Goal: Information Seeking & Learning: Find contact information

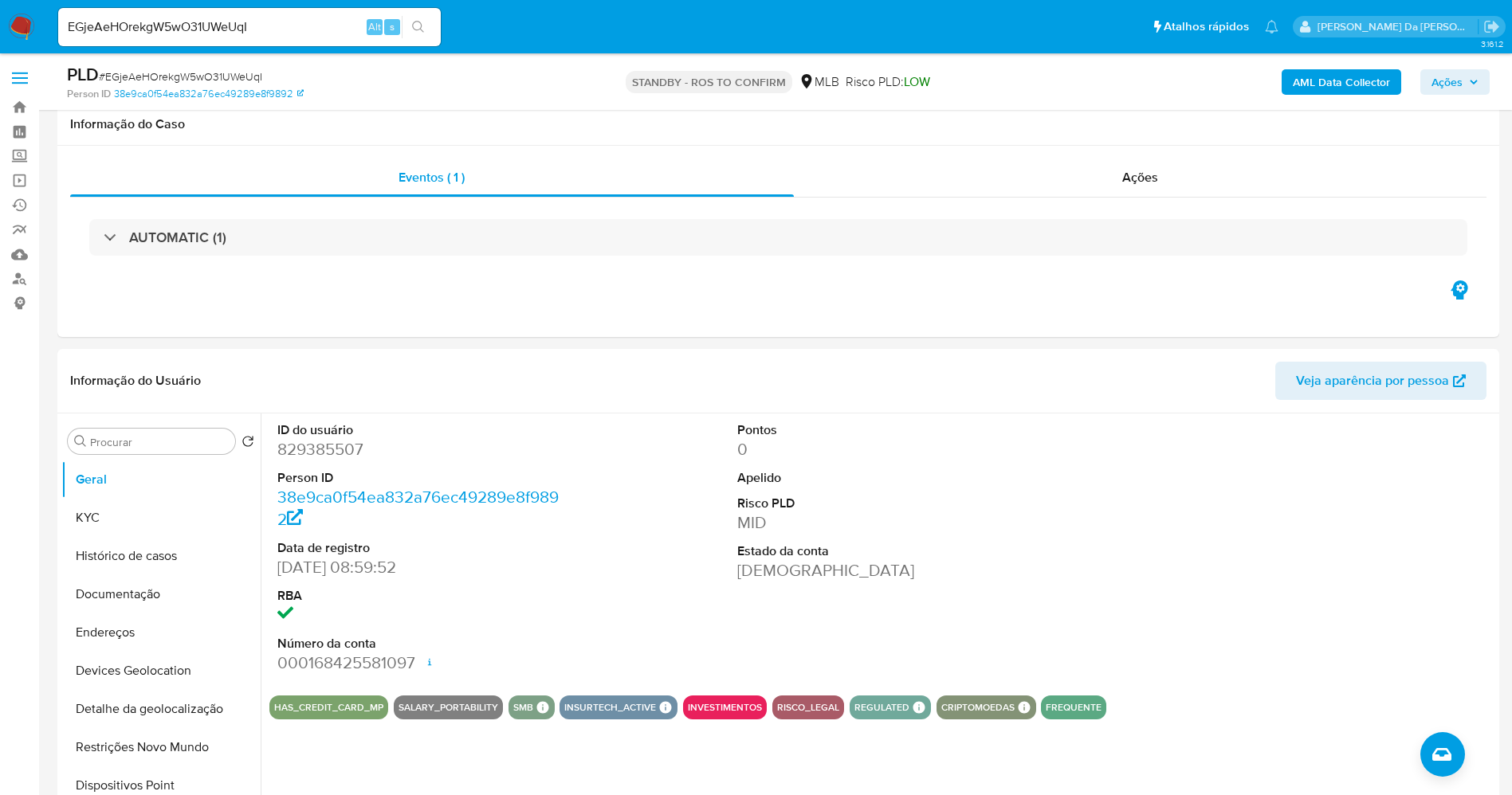
select select "10"
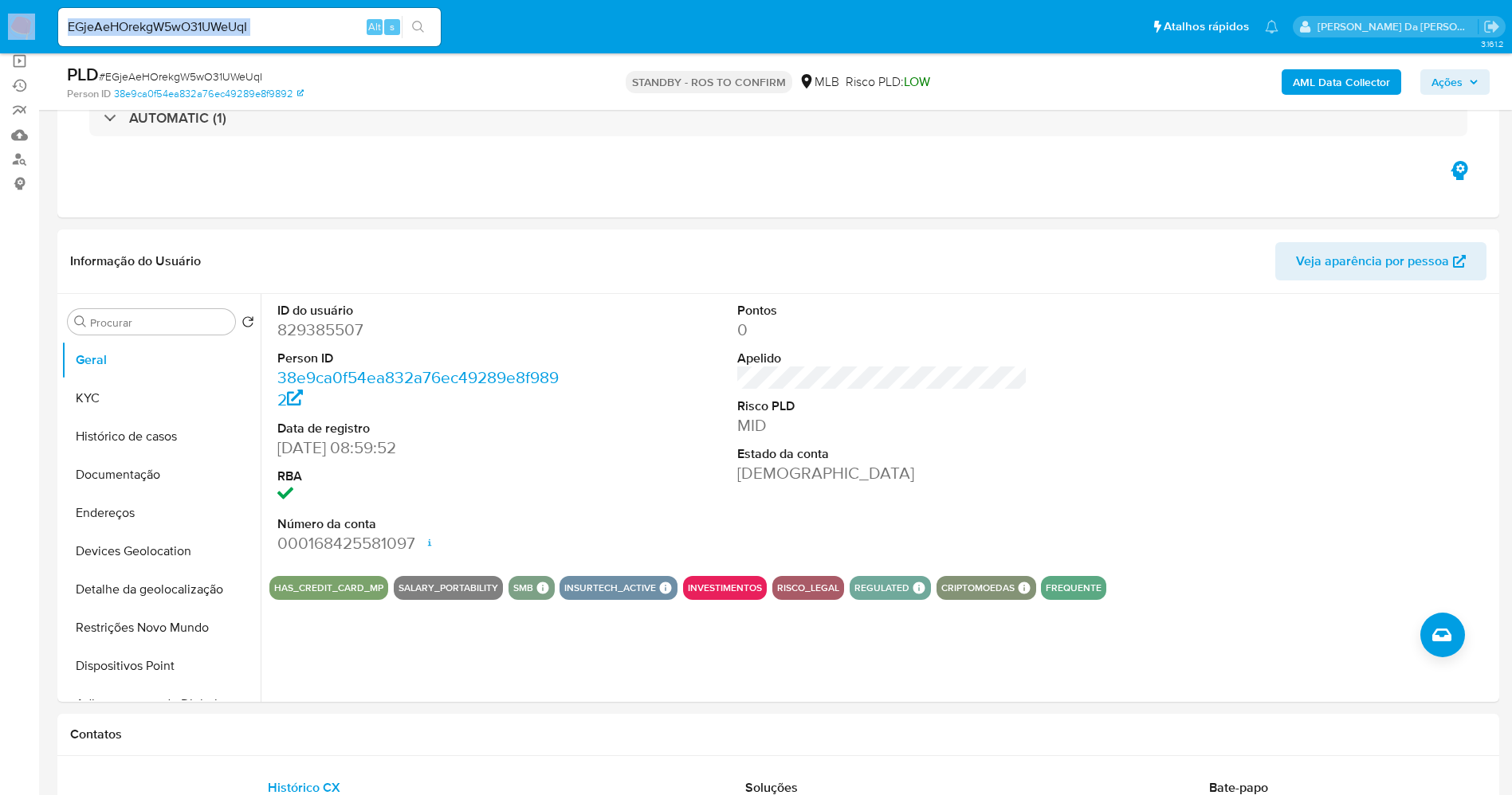
click at [296, 26] on input "EGjeAeHOrekgW5wO31UWeUqI" at bounding box center [249, 27] width 382 height 21
paste input "JdSiHcsuqAe8SYY7kEAaMZb4"
type input "JdSiHcsuqAe8SYY7kEAaMZb4"
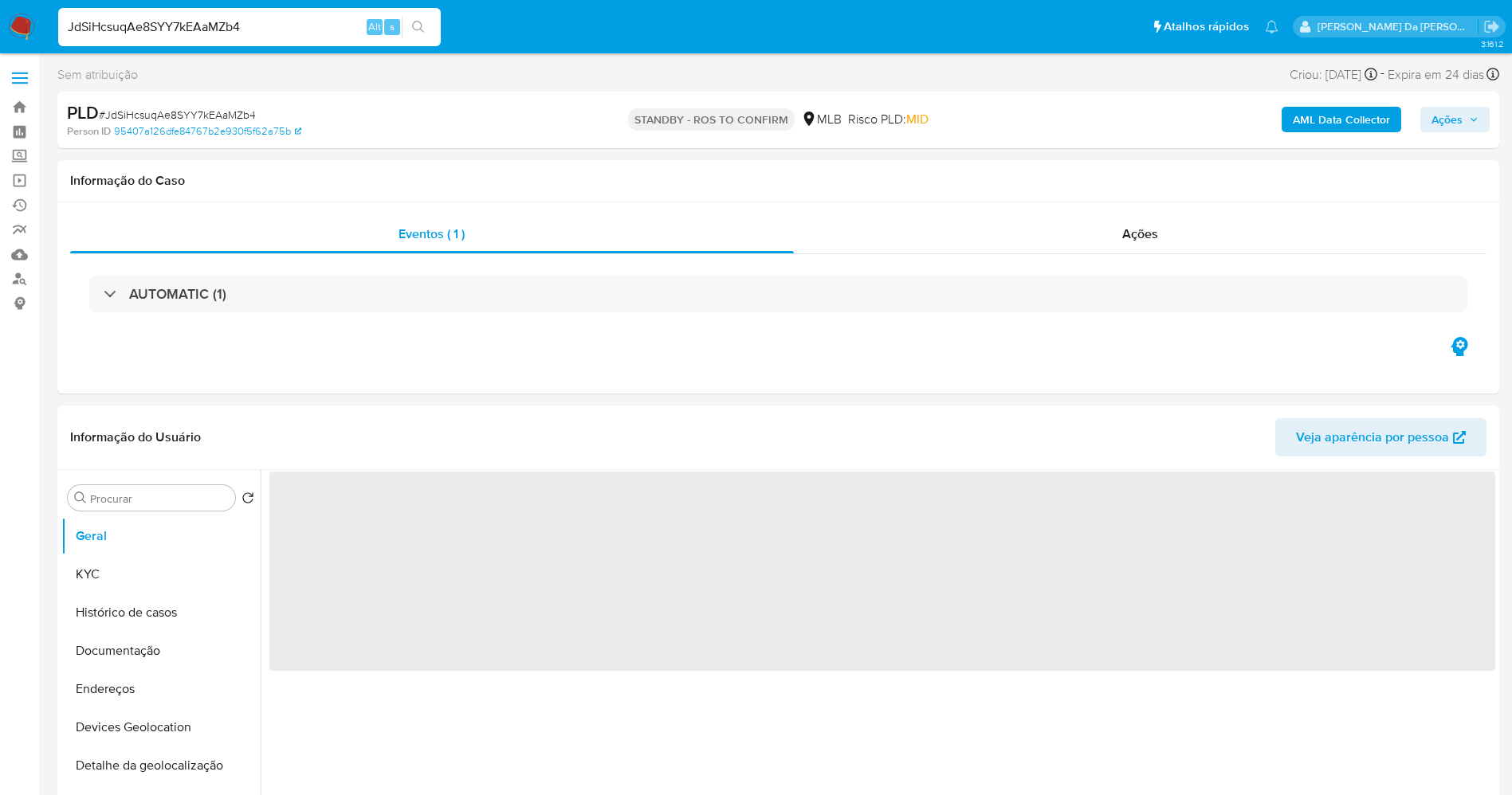
select select "10"
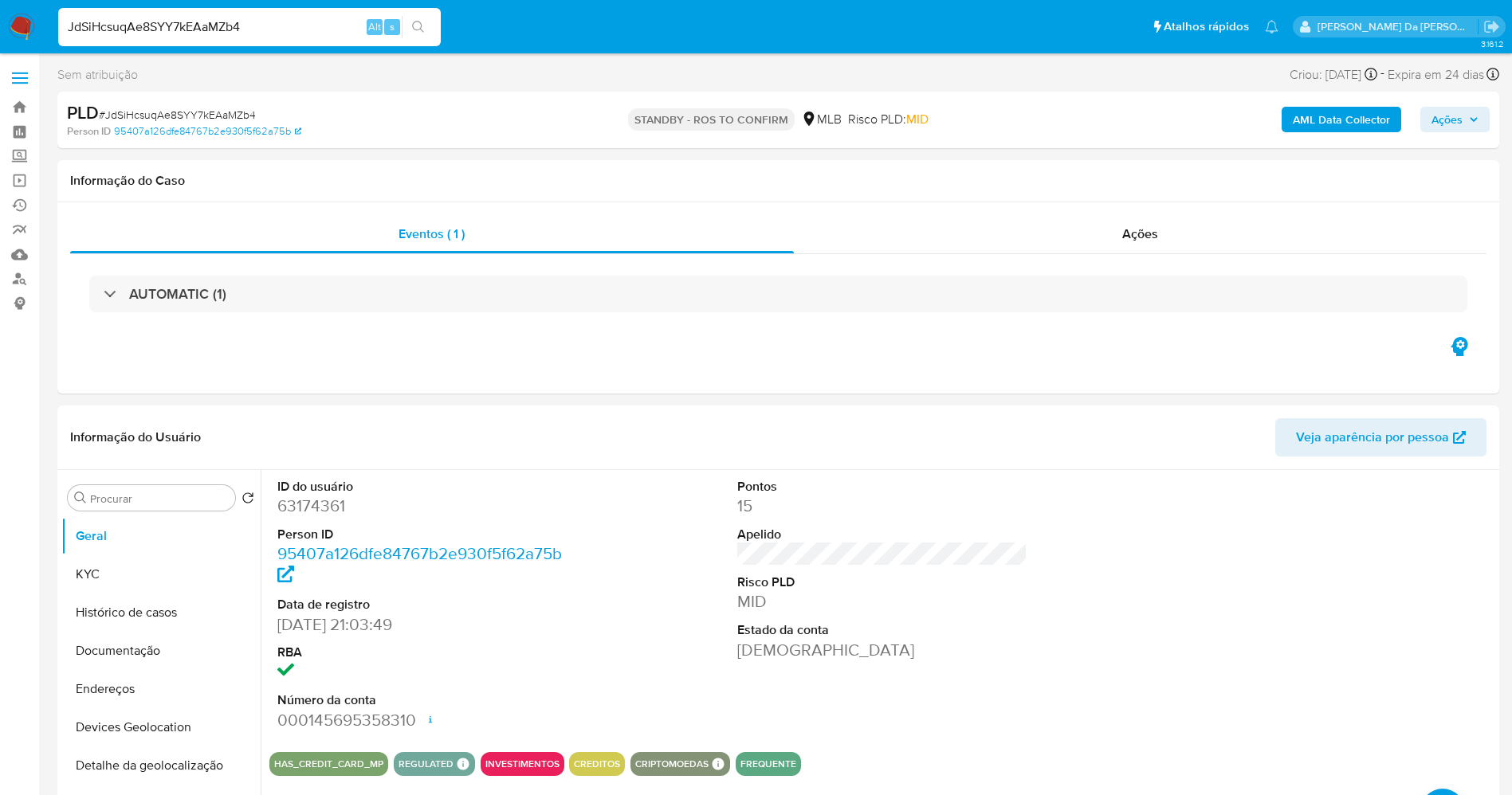
click at [332, 25] on input "JdSiHcsuqAe8SYY7kEAaMZb4" at bounding box center [249, 27] width 382 height 21
paste input "NKa4cng8YxvxHPnkiEBz7Lr9"
type input "NKa4cng8YxvxHPnkiEBz7Lr9"
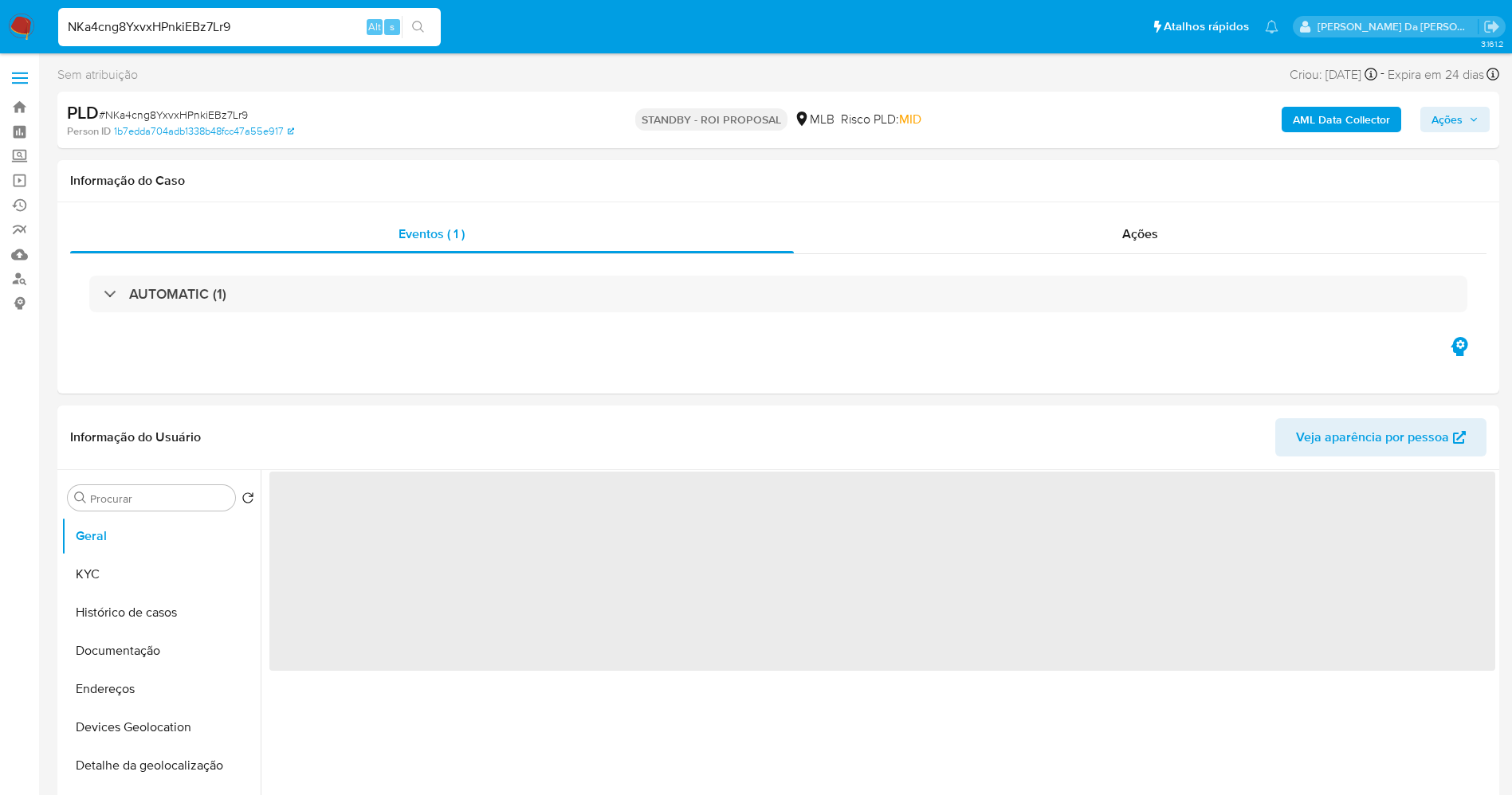
select select "10"
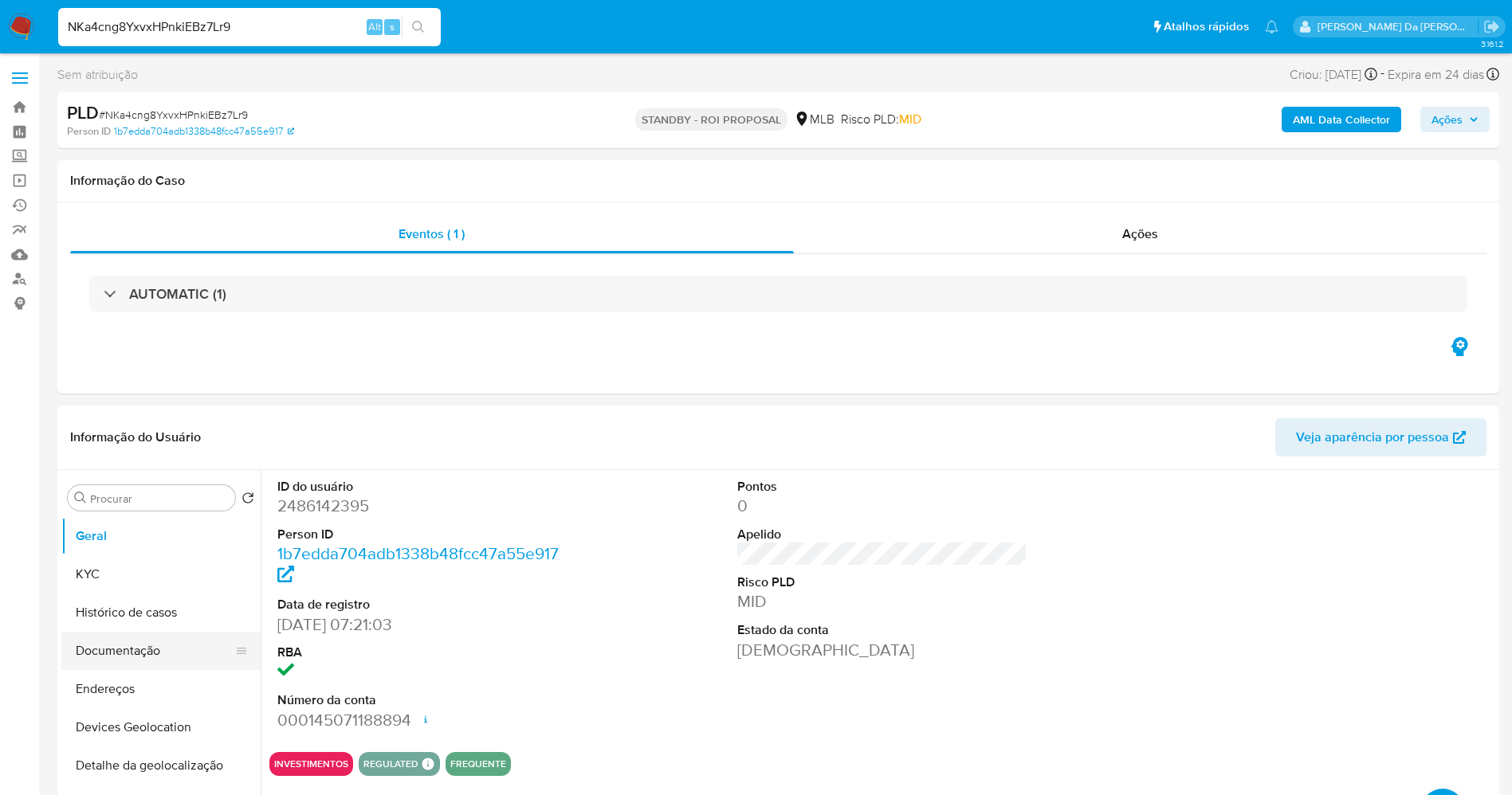
click at [138, 675] on button "Endereços" at bounding box center [161, 690] width 199 height 39
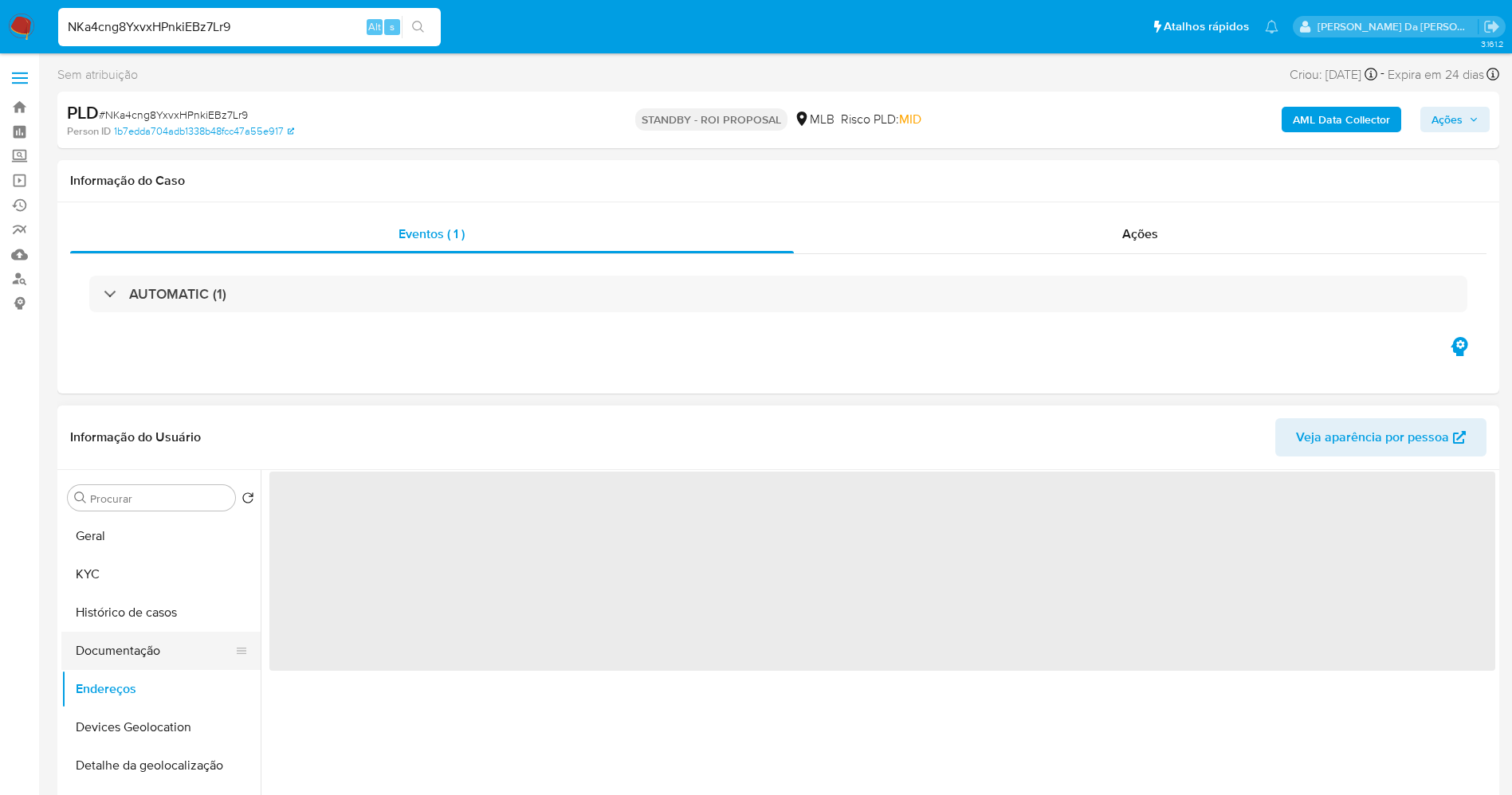
click at [146, 642] on button "Documentação" at bounding box center [155, 651] width 186 height 39
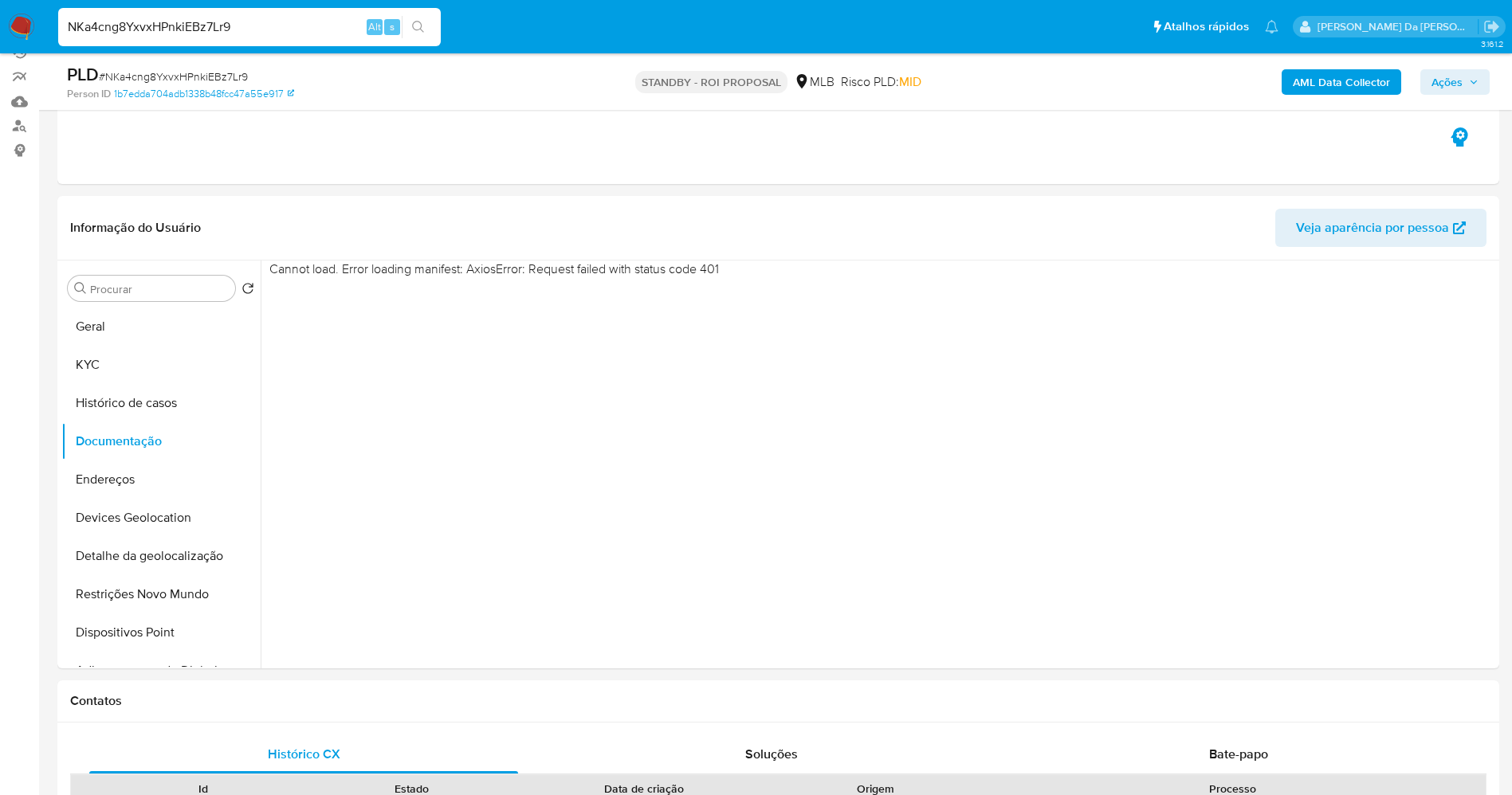
scroll to position [119, 0]
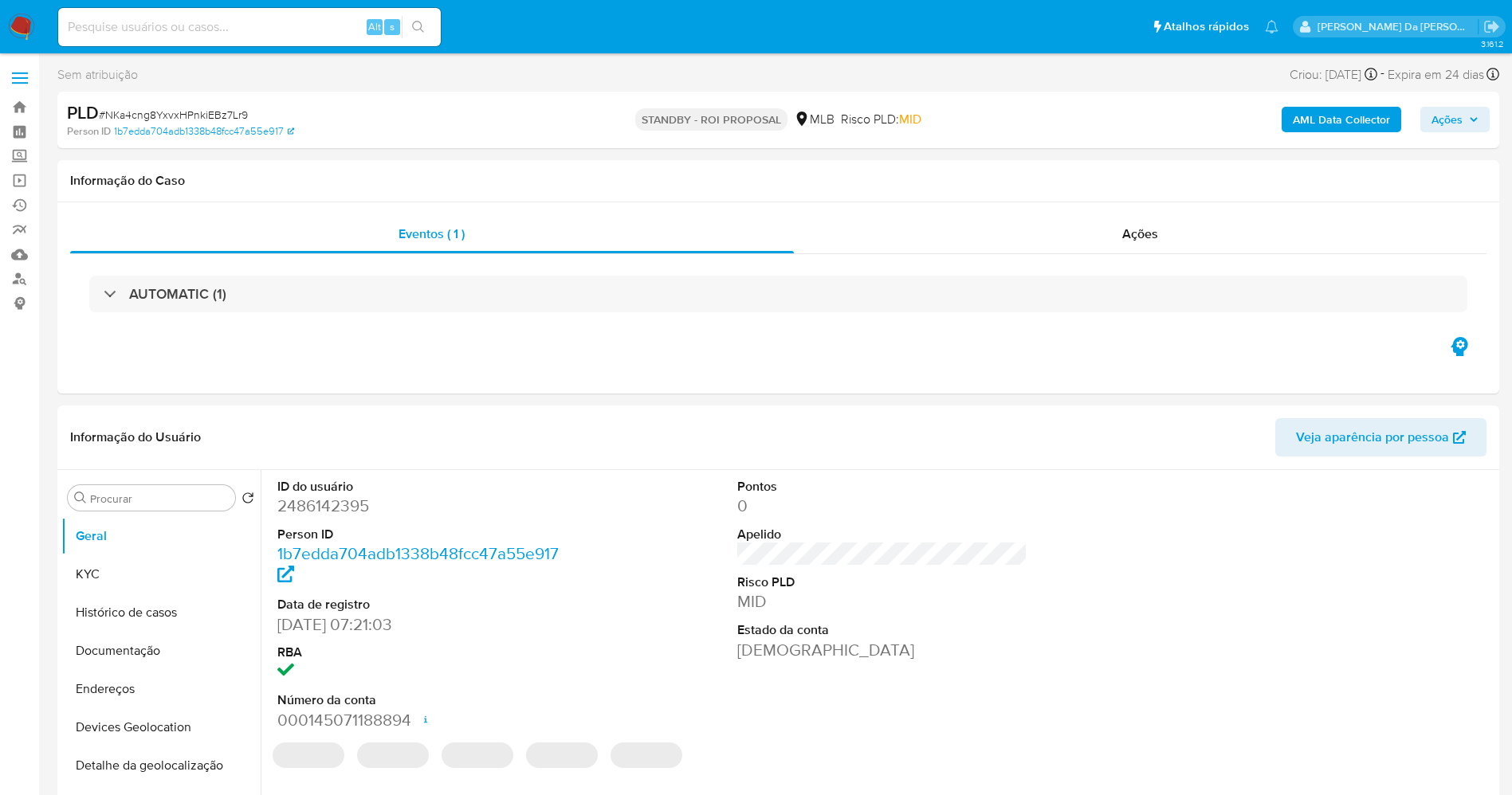
select select "10"
click at [113, 649] on button "Documentação" at bounding box center [155, 651] width 186 height 39
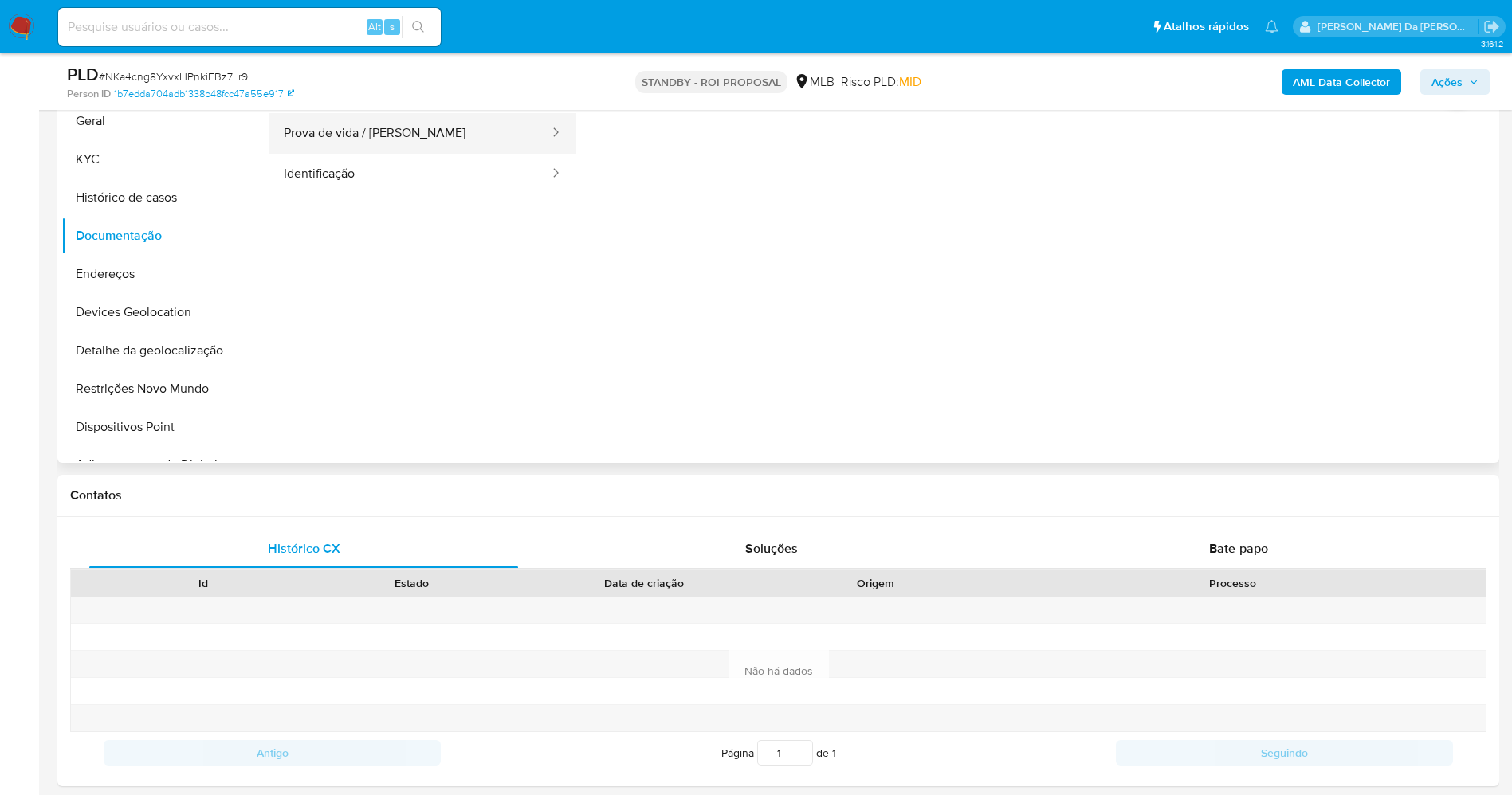
click at [378, 127] on button "Prova de vida / Selfie" at bounding box center [410, 134] width 281 height 40
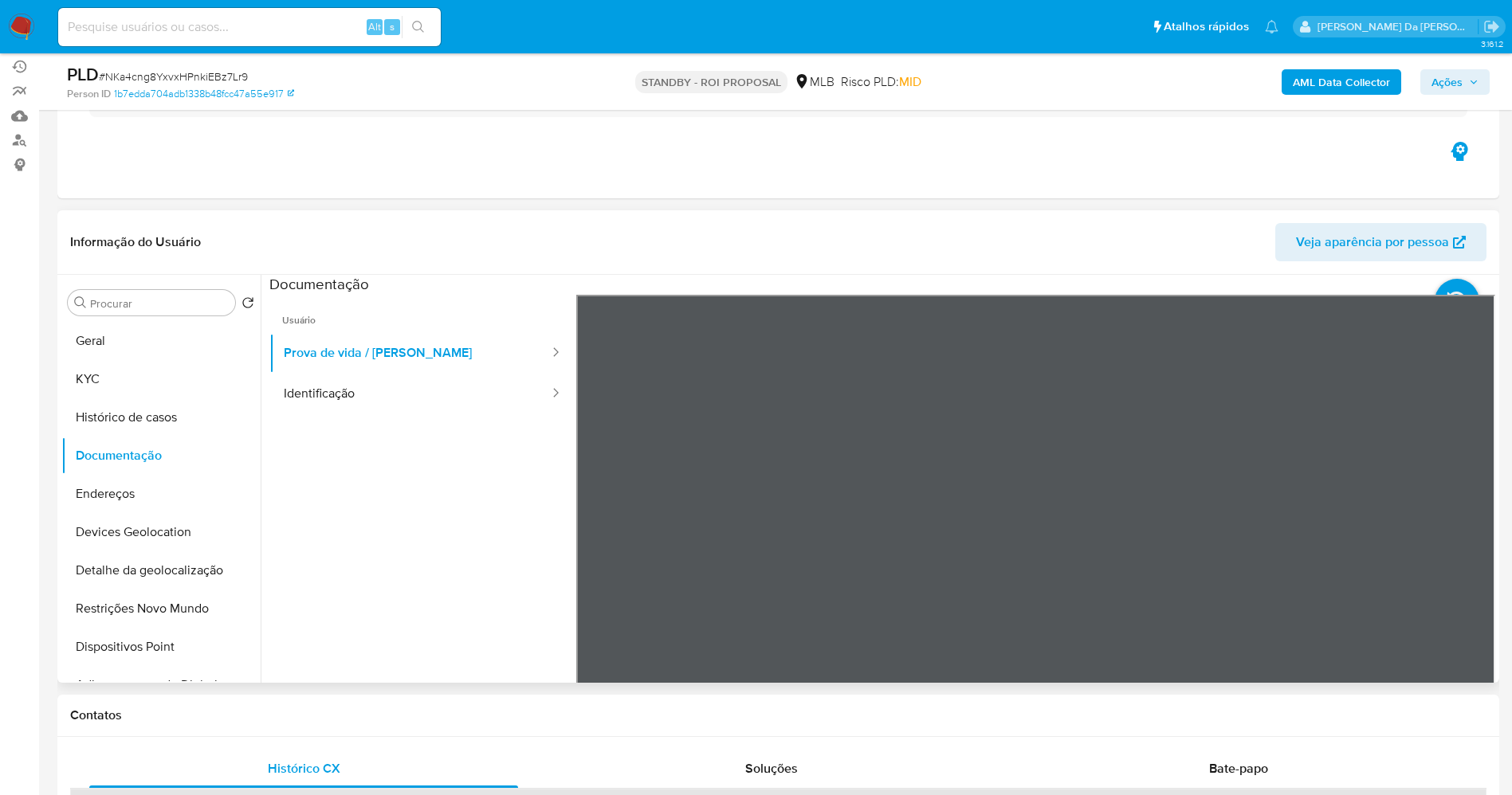
scroll to position [119, 0]
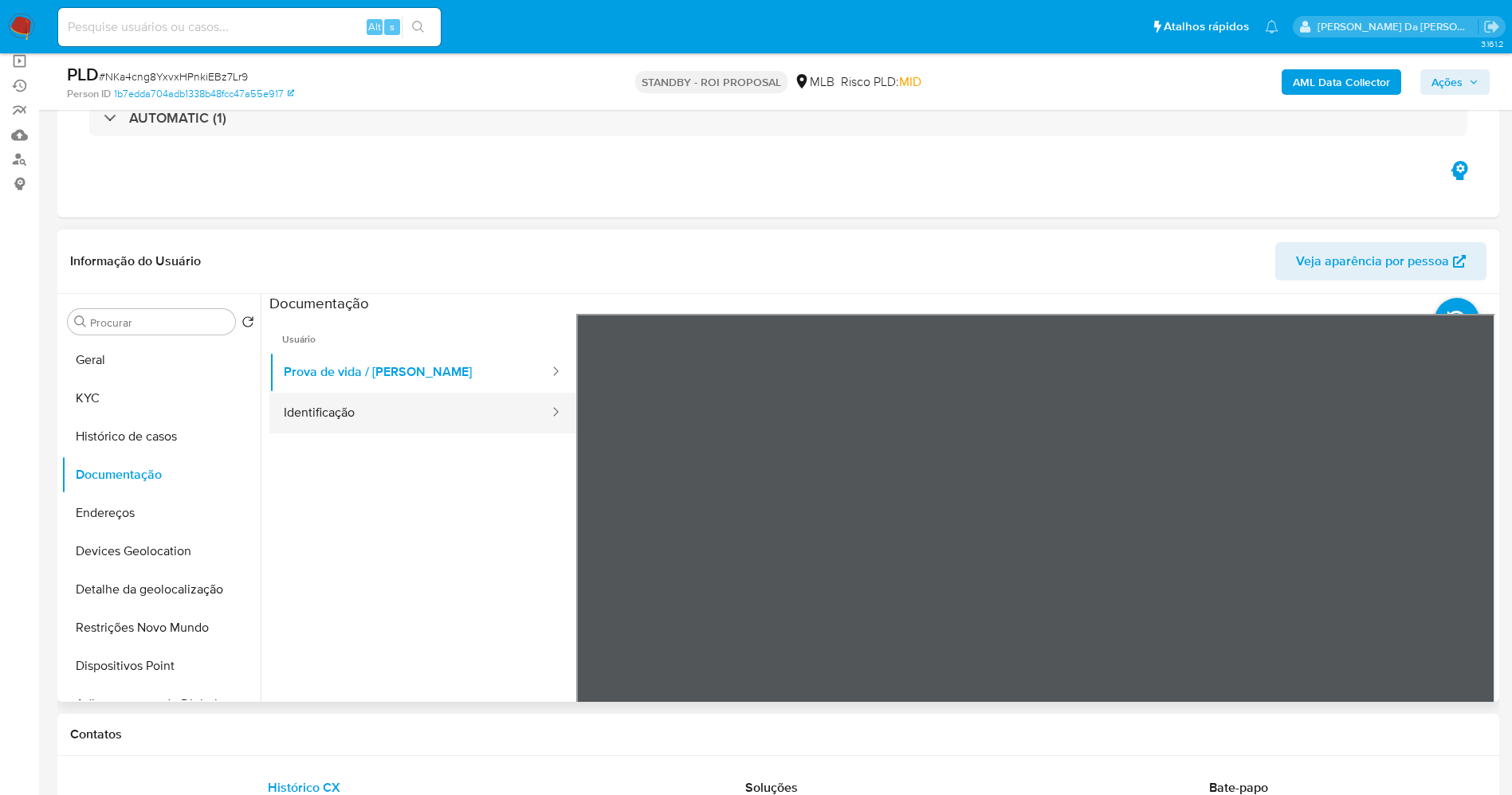
click at [388, 414] on button "Identificação" at bounding box center [410, 413] width 281 height 40
click at [312, 19] on input at bounding box center [249, 27] width 382 height 21
paste input "FWeNIc9p4QWztaklwKPLSeyR"
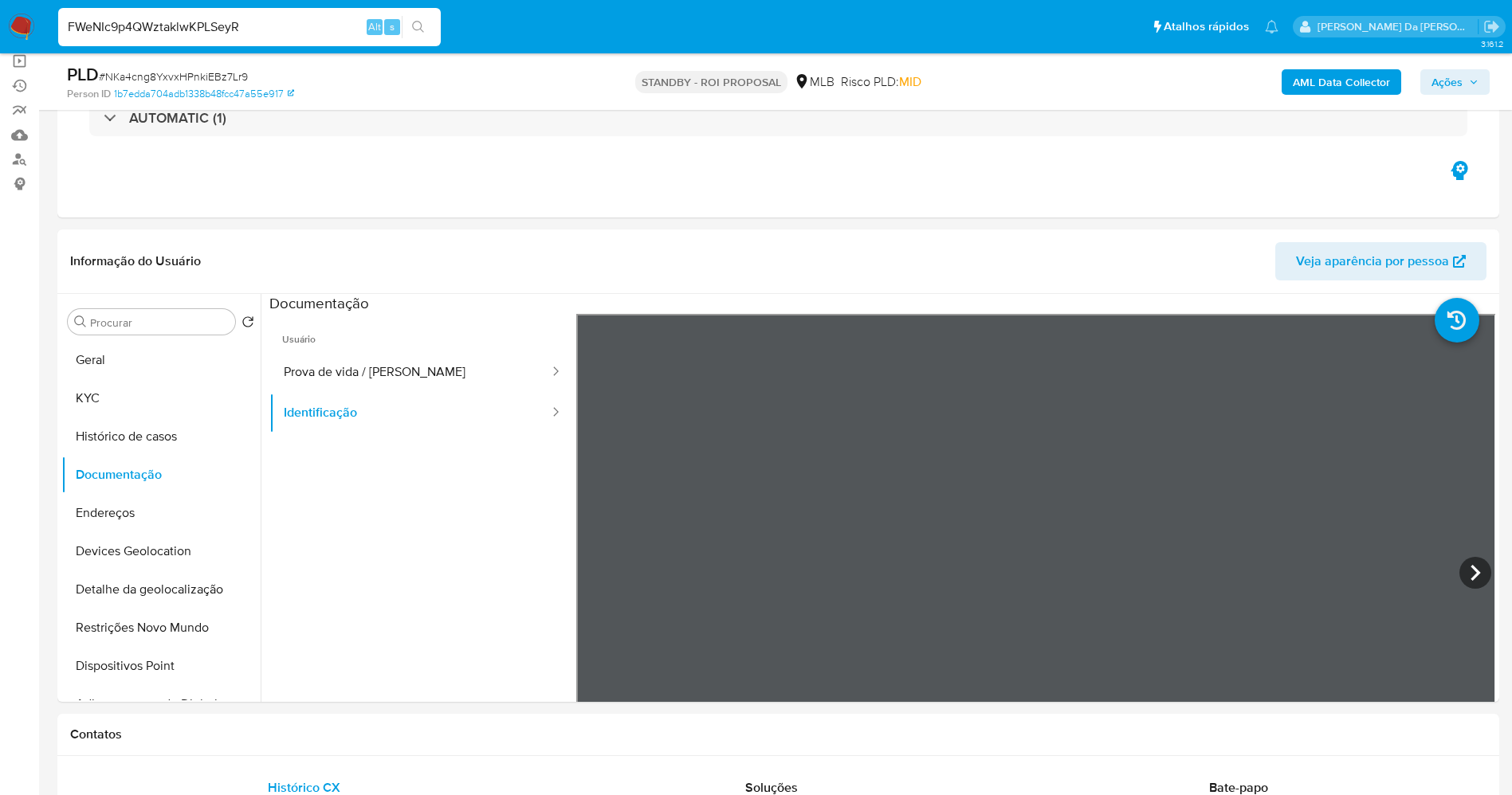
type input "FWeNIc9p4QWztaklwKPLSeyR"
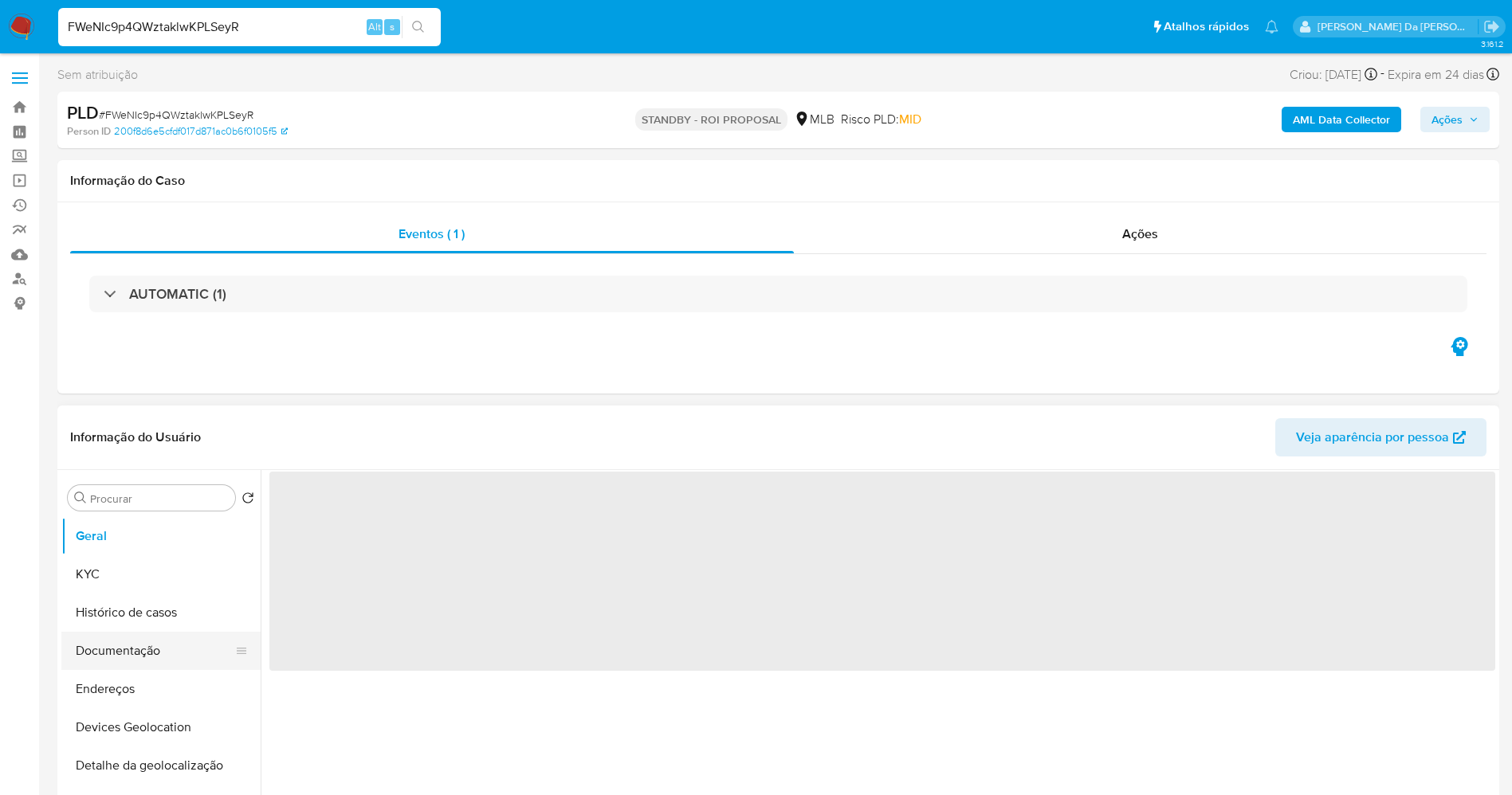
select select "10"
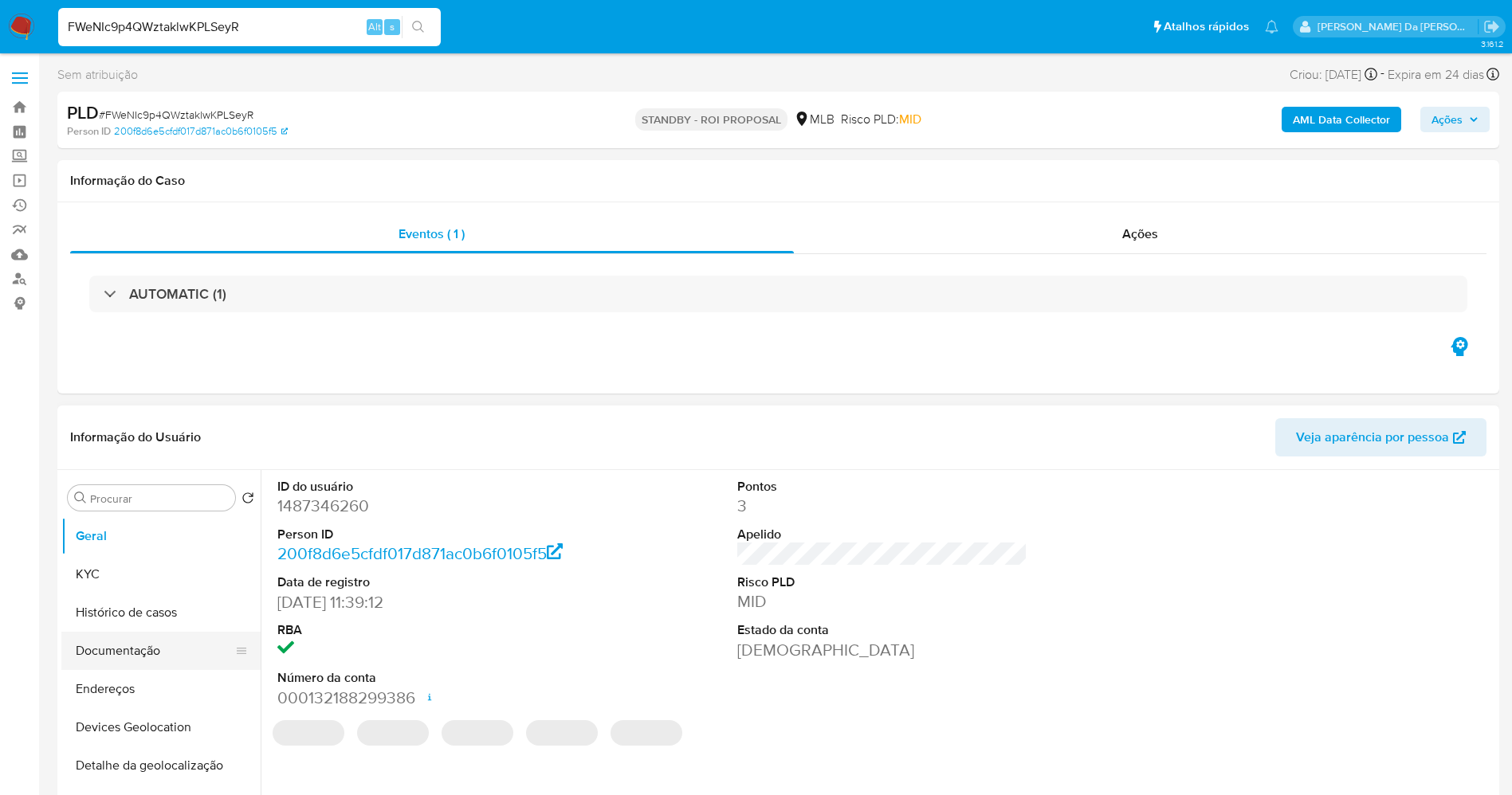
drag, startPoint x: 140, startPoint y: 647, endPoint x: 148, endPoint y: 647, distance: 8.0
click at [141, 647] on button "Documentação" at bounding box center [155, 651] width 186 height 39
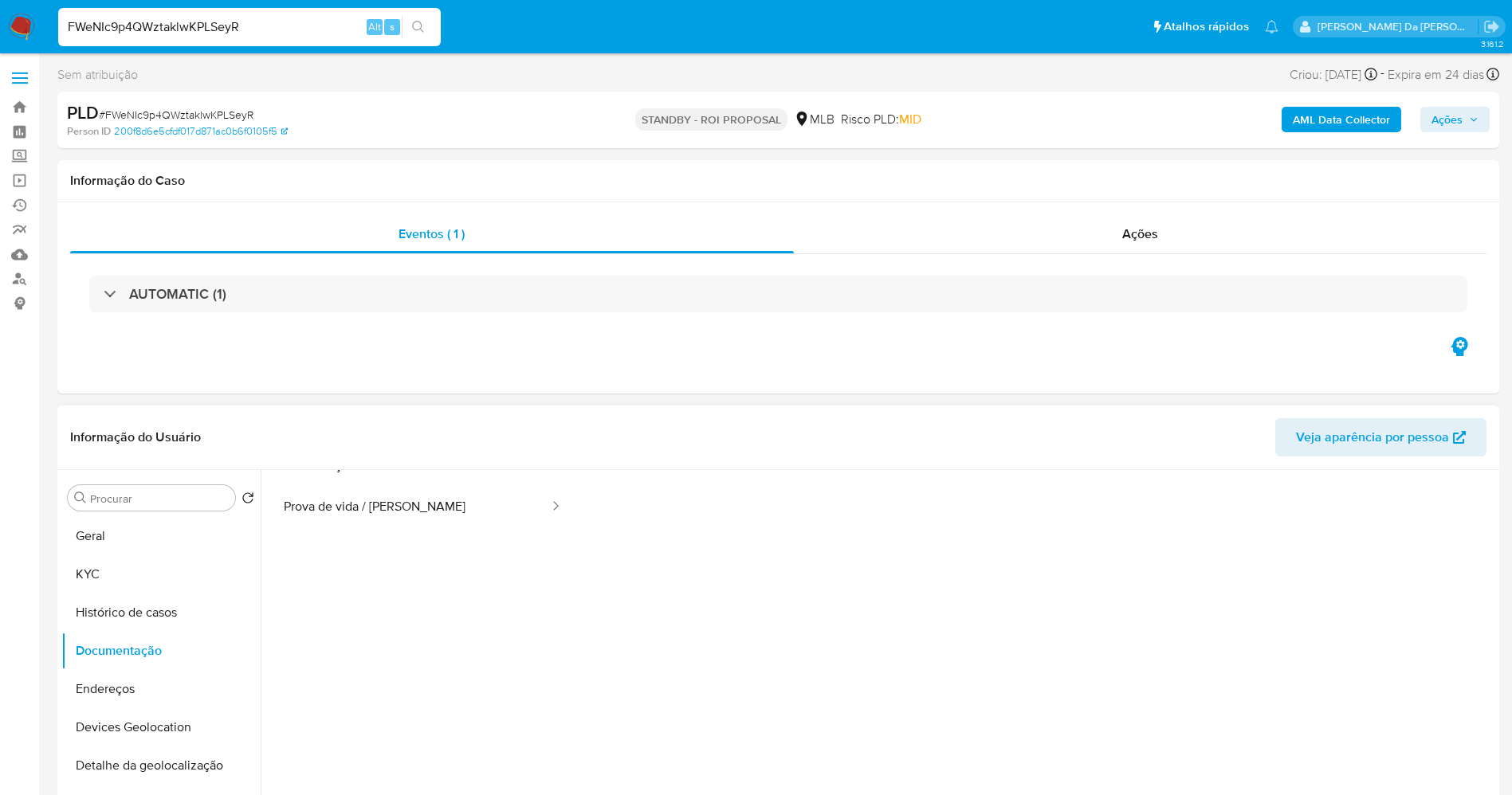
scroll to position [119, 0]
click at [423, 482] on button "Prova de vida / Selfie" at bounding box center [410, 470] width 281 height 40
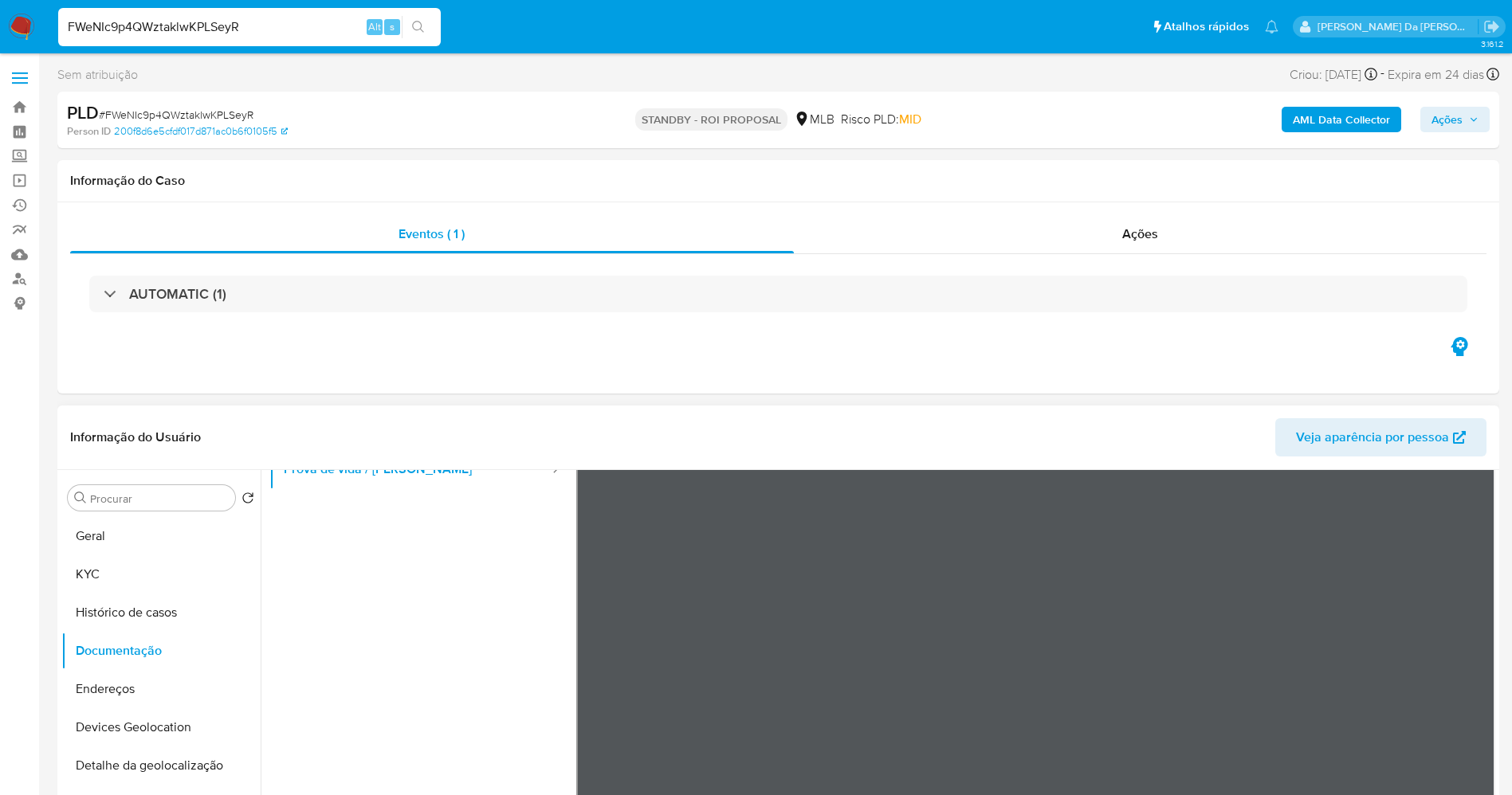
scroll to position [50, 0]
click at [138, 543] on button "Geral" at bounding box center [155, 537] width 186 height 39
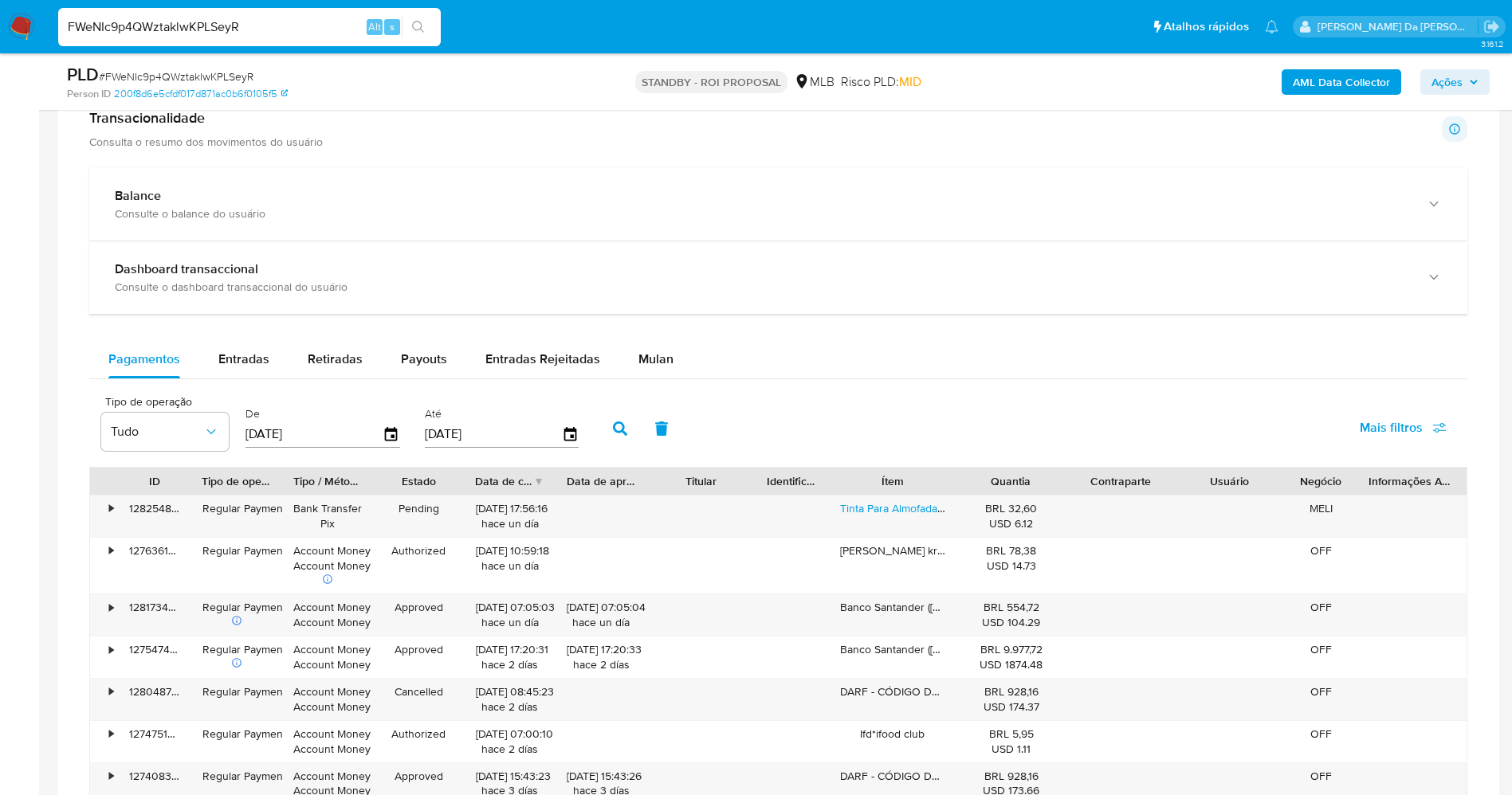
scroll to position [1075, 0]
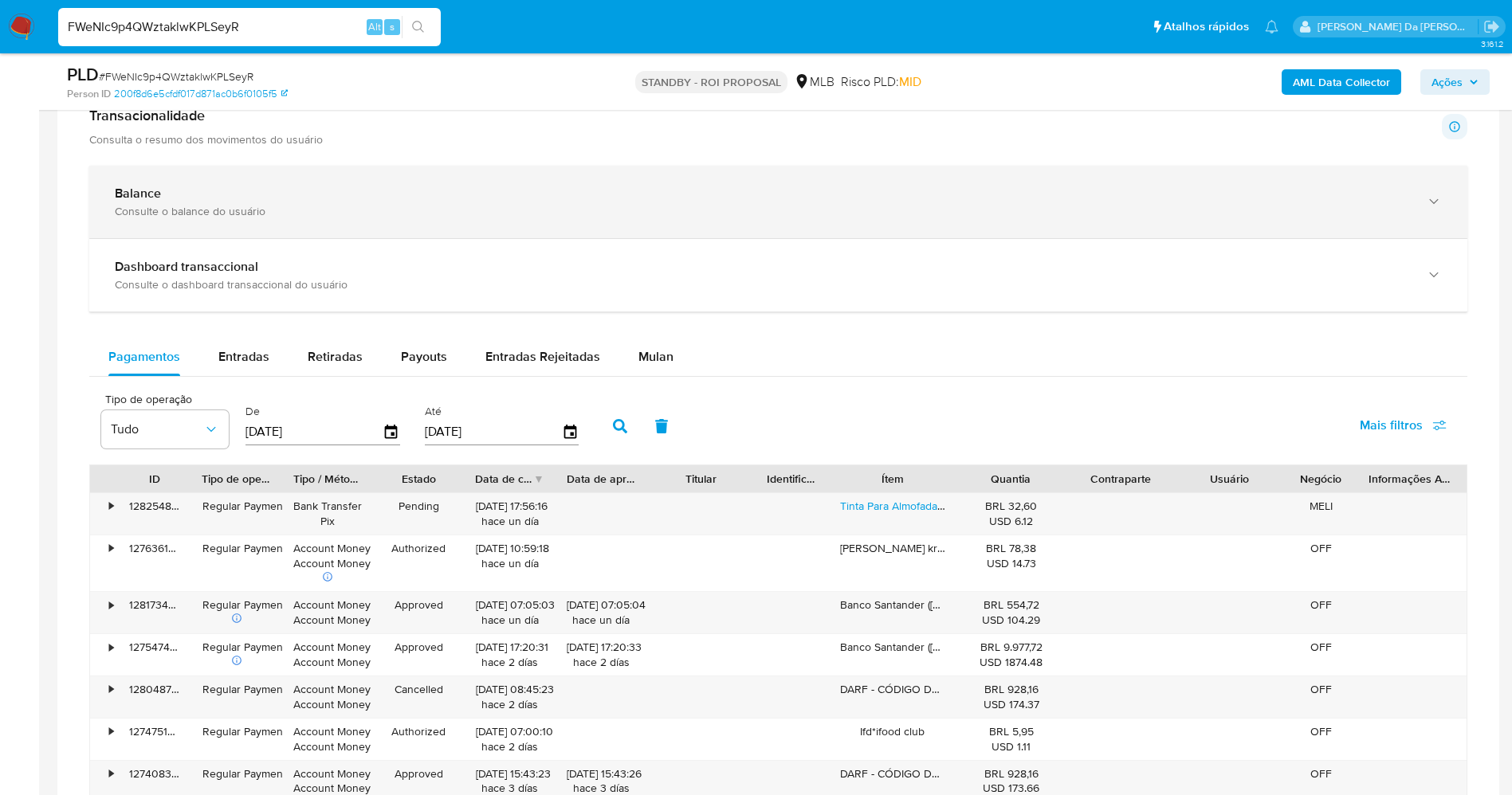
click at [187, 204] on div "Consulte o balance do usuário" at bounding box center [763, 211] width 1295 height 14
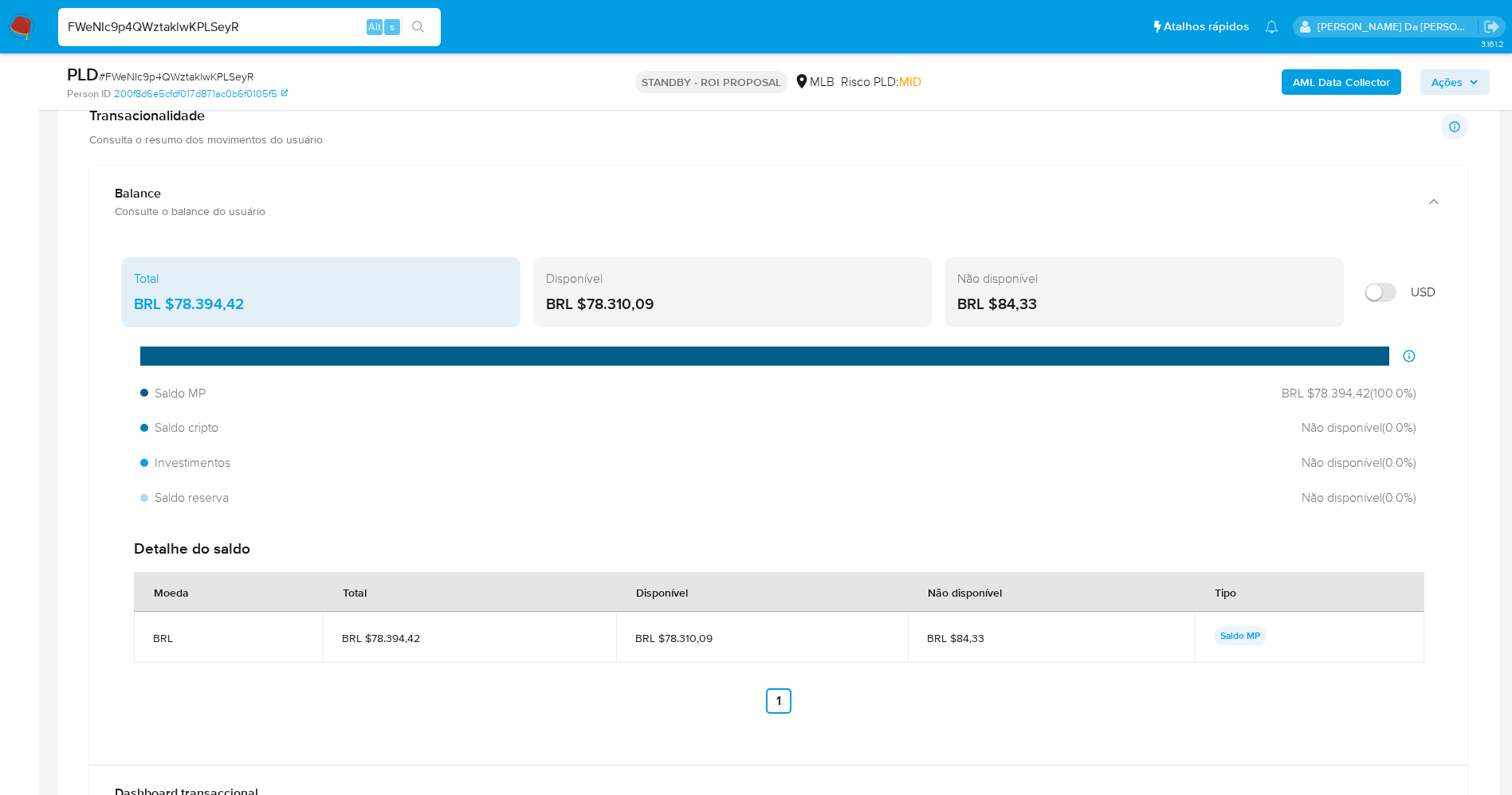
click at [256, 142] on p "Consulta o resumo dos movimentos do usuário" at bounding box center [206, 140] width 234 height 14
click at [203, 144] on p "Consulta o resumo dos movimentos do usuário" at bounding box center [206, 140] width 234 height 14
click at [192, 133] on p "Consulta o resumo dos movimentos do usuário" at bounding box center [206, 140] width 234 height 14
click at [188, 116] on h1 "Transacionalidade" at bounding box center [206, 116] width 234 height 18
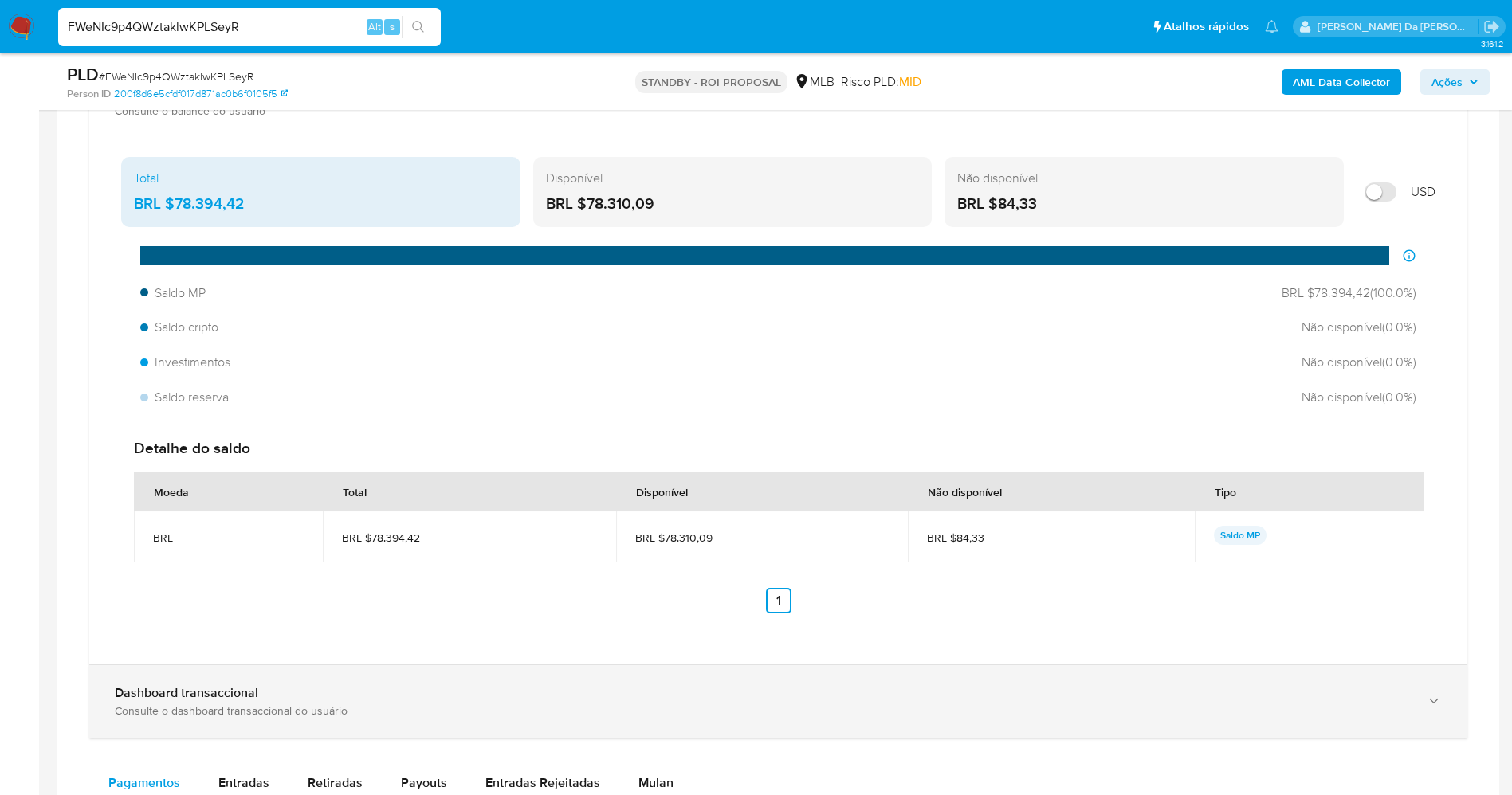
scroll to position [1315, 0]
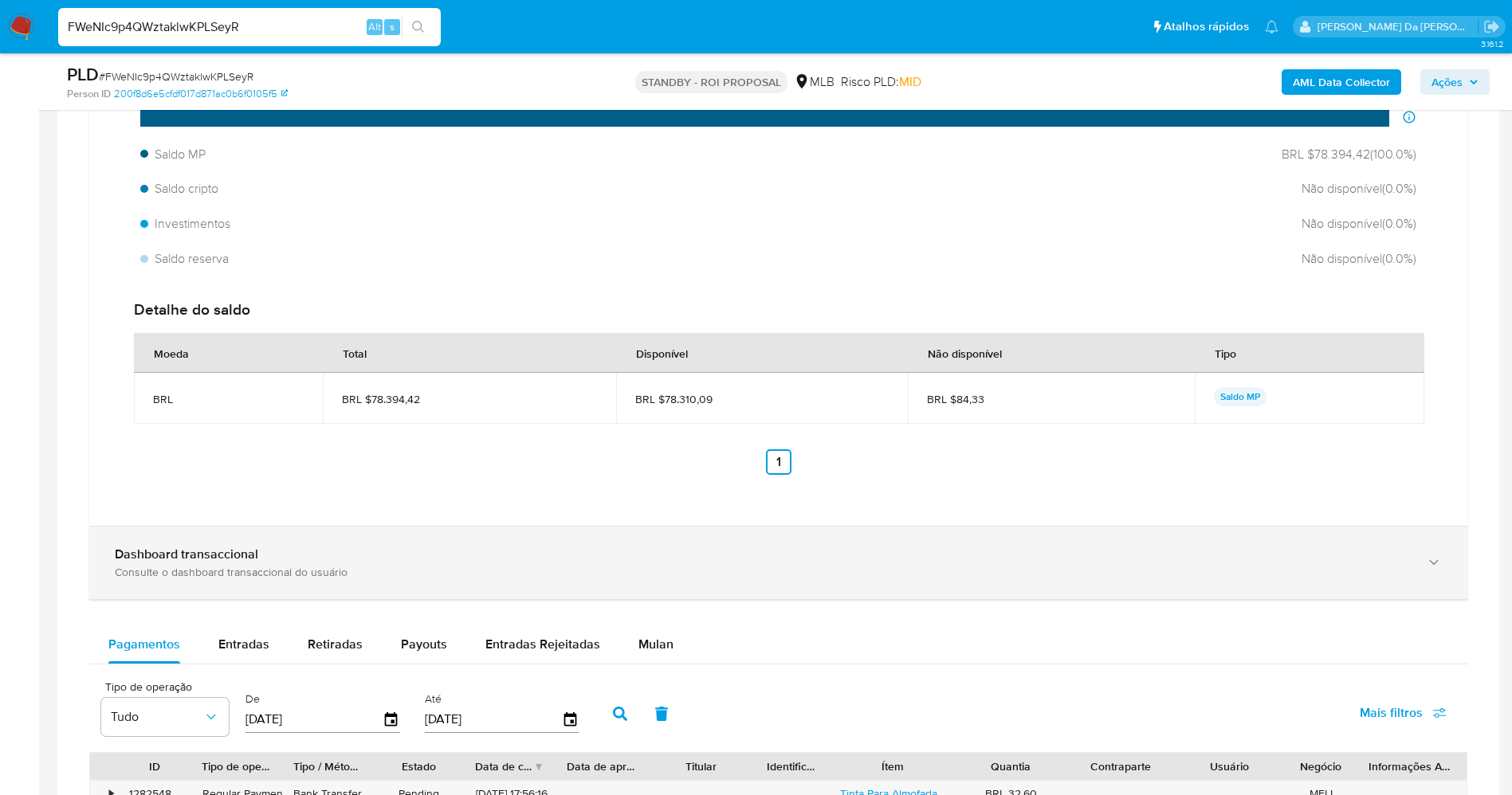
click at [215, 550] on b "Dashboard transaccional" at bounding box center [186, 553] width 143 height 18
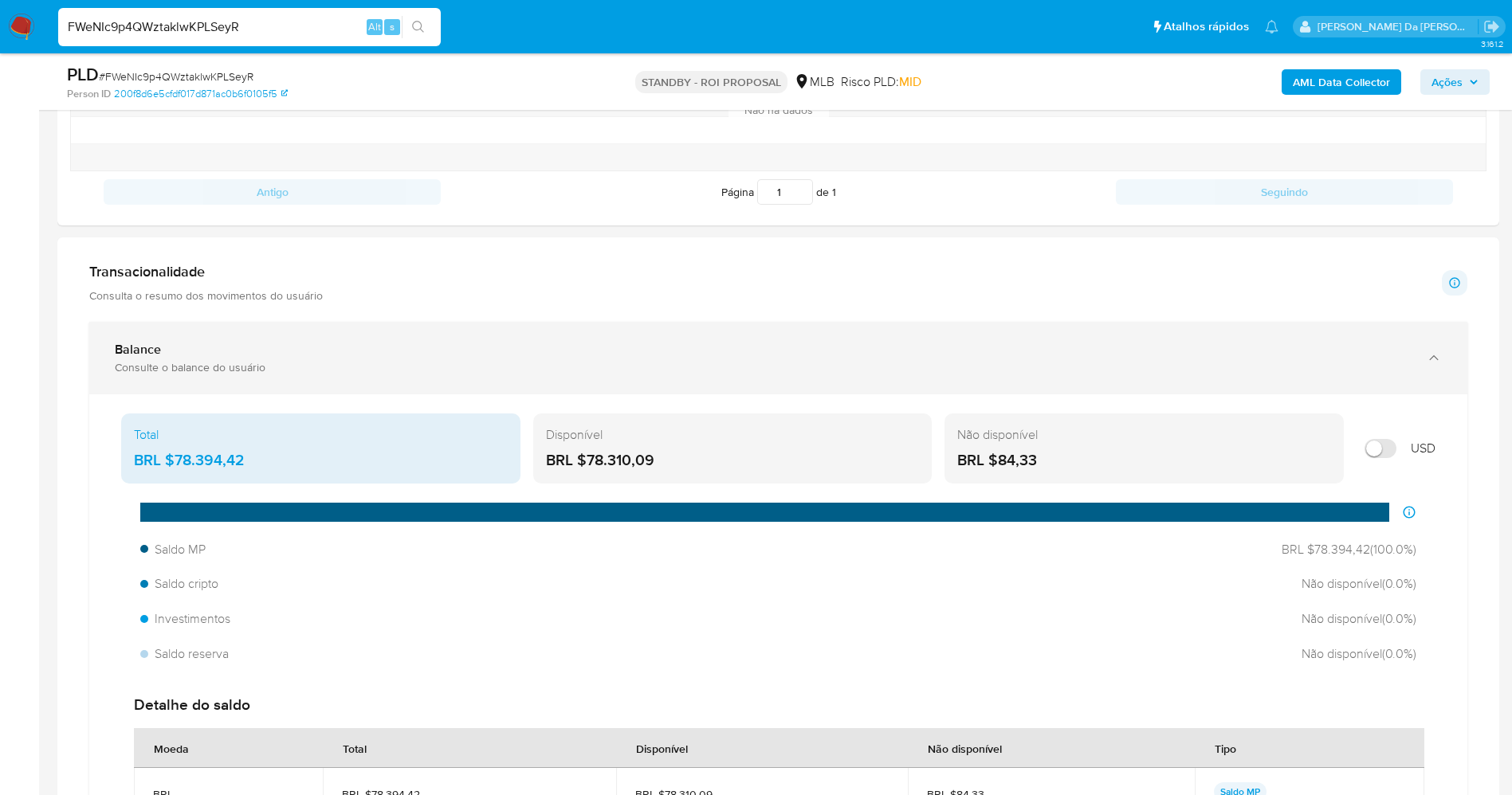
scroll to position [956, 0]
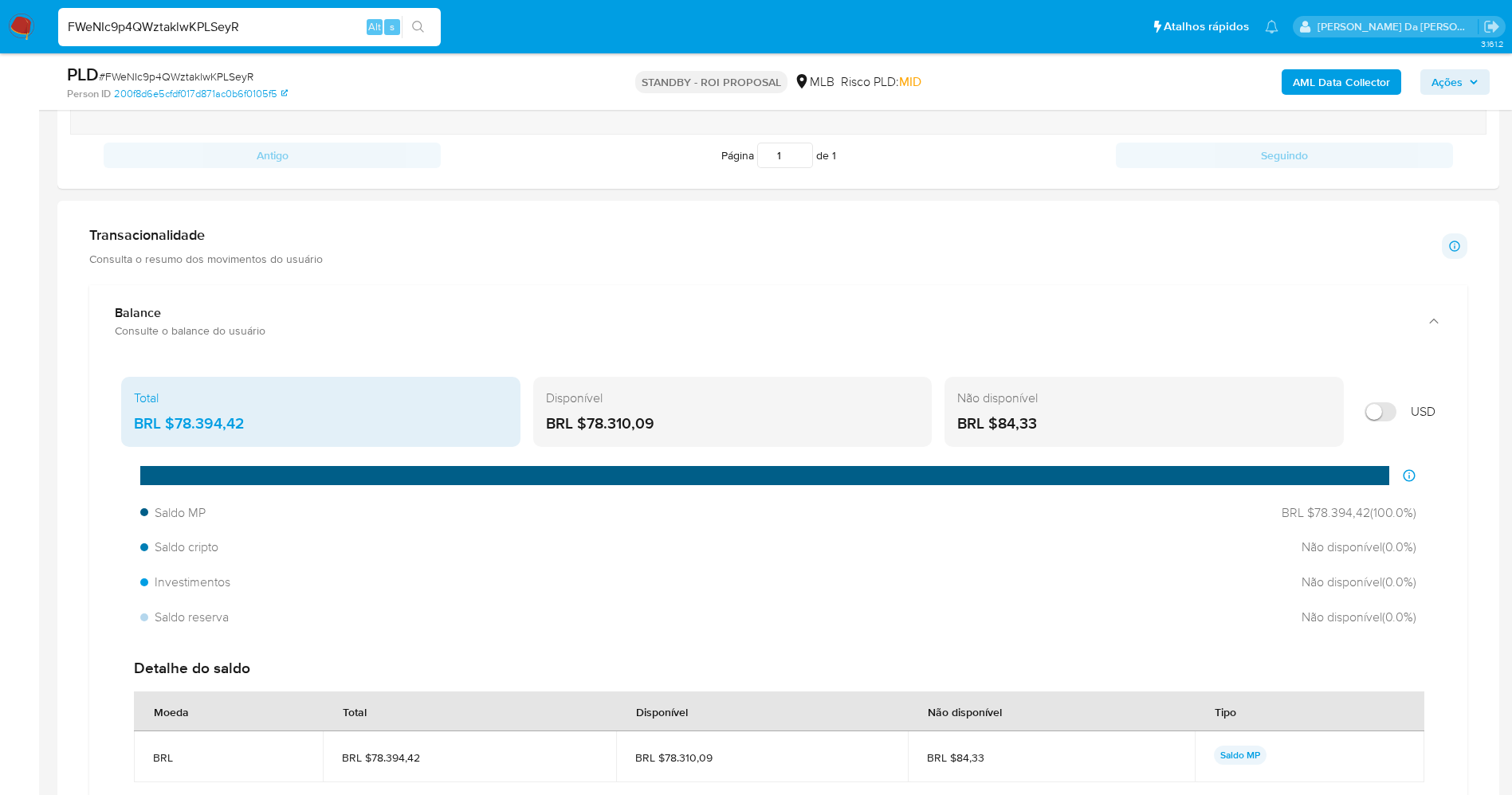
click at [270, 30] on input "FWeNIc9p4QWztaklwKPLSeyR" at bounding box center [249, 27] width 382 height 21
paste input "piBdcQz3p6DPtGgFXMhLqIja"
type input "piBdcQz3p6DPtGgFXMhLqIja"
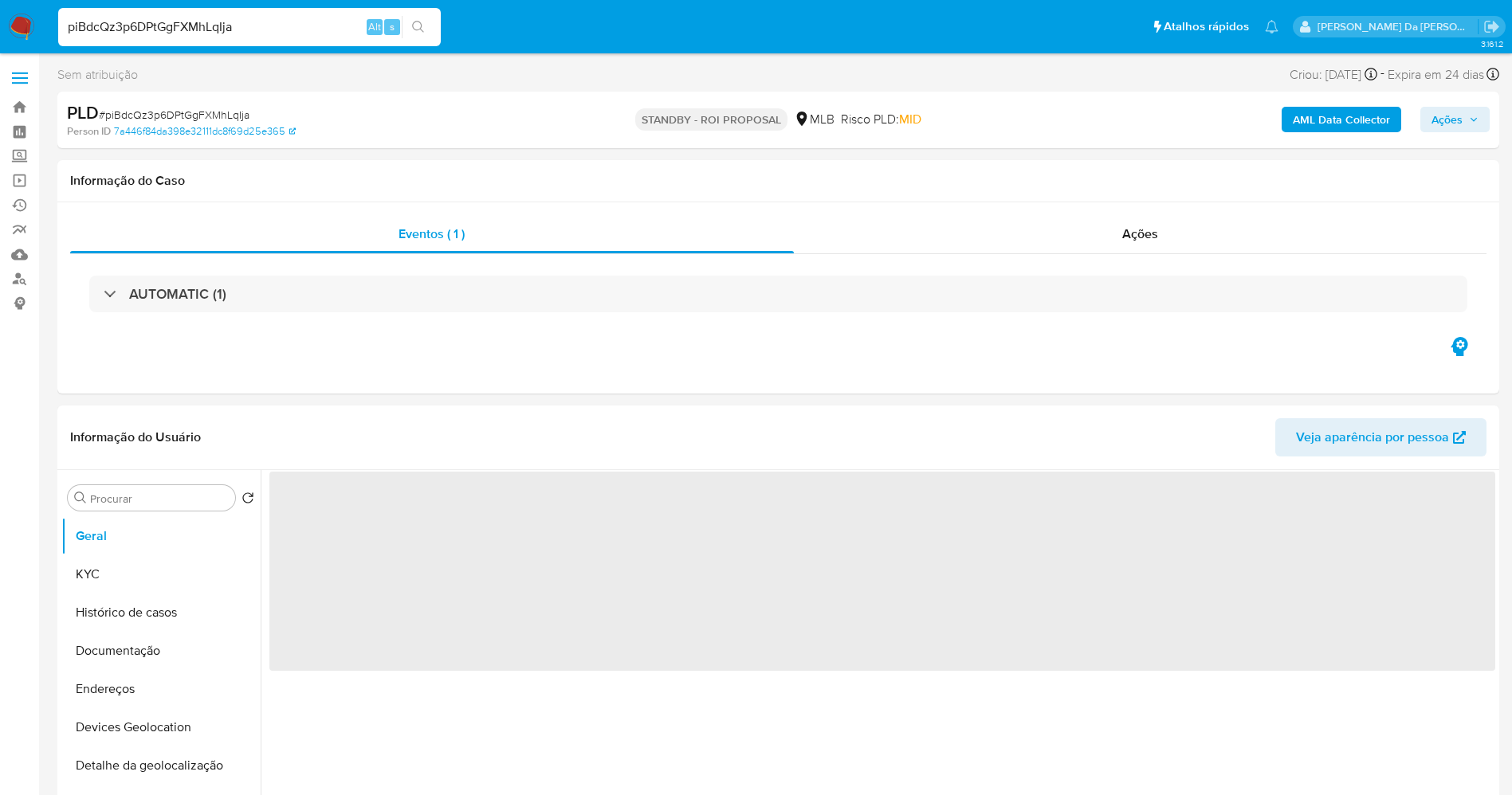
select select "10"
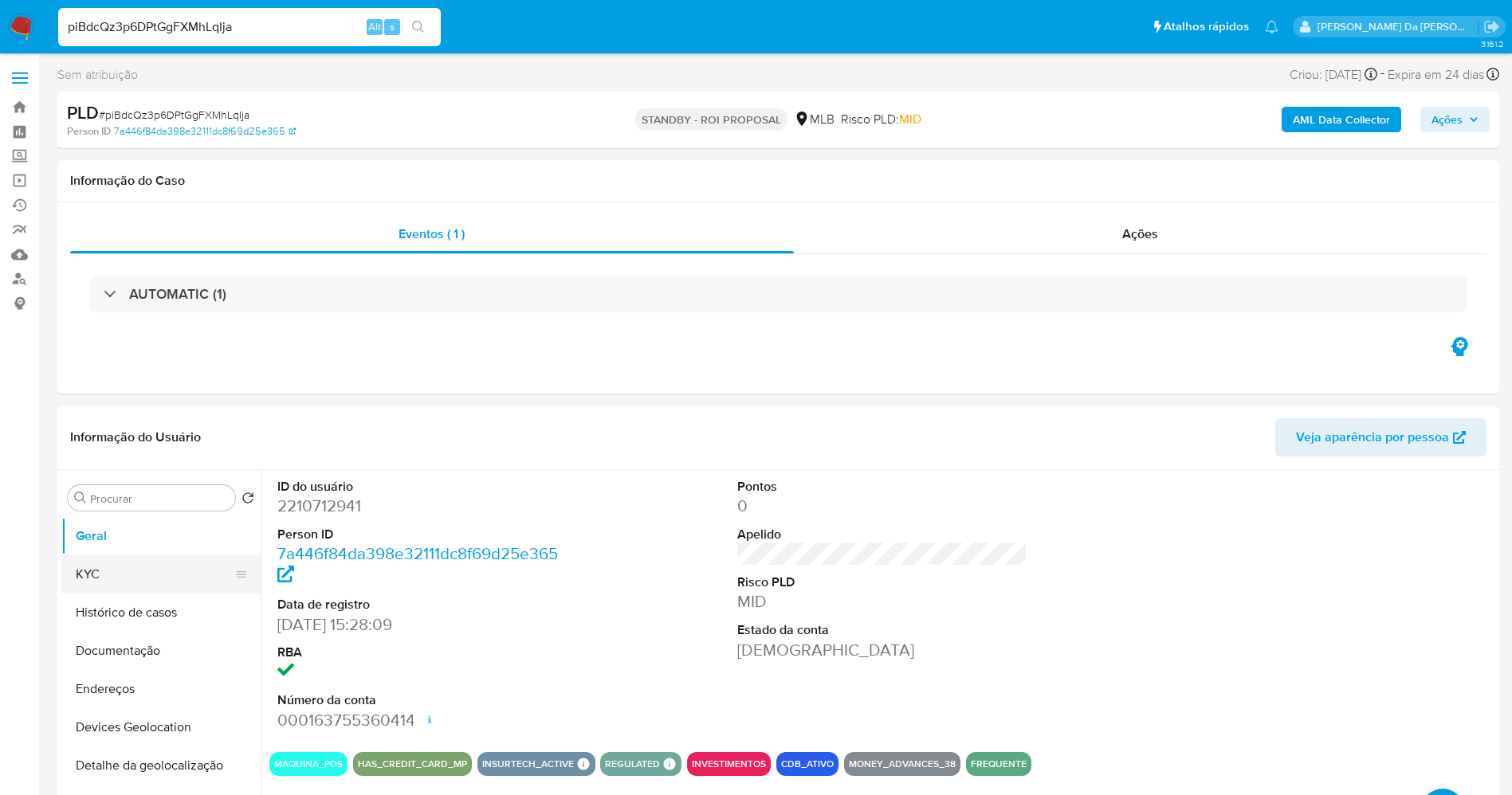
click at [145, 580] on button "KYC" at bounding box center [155, 575] width 186 height 39
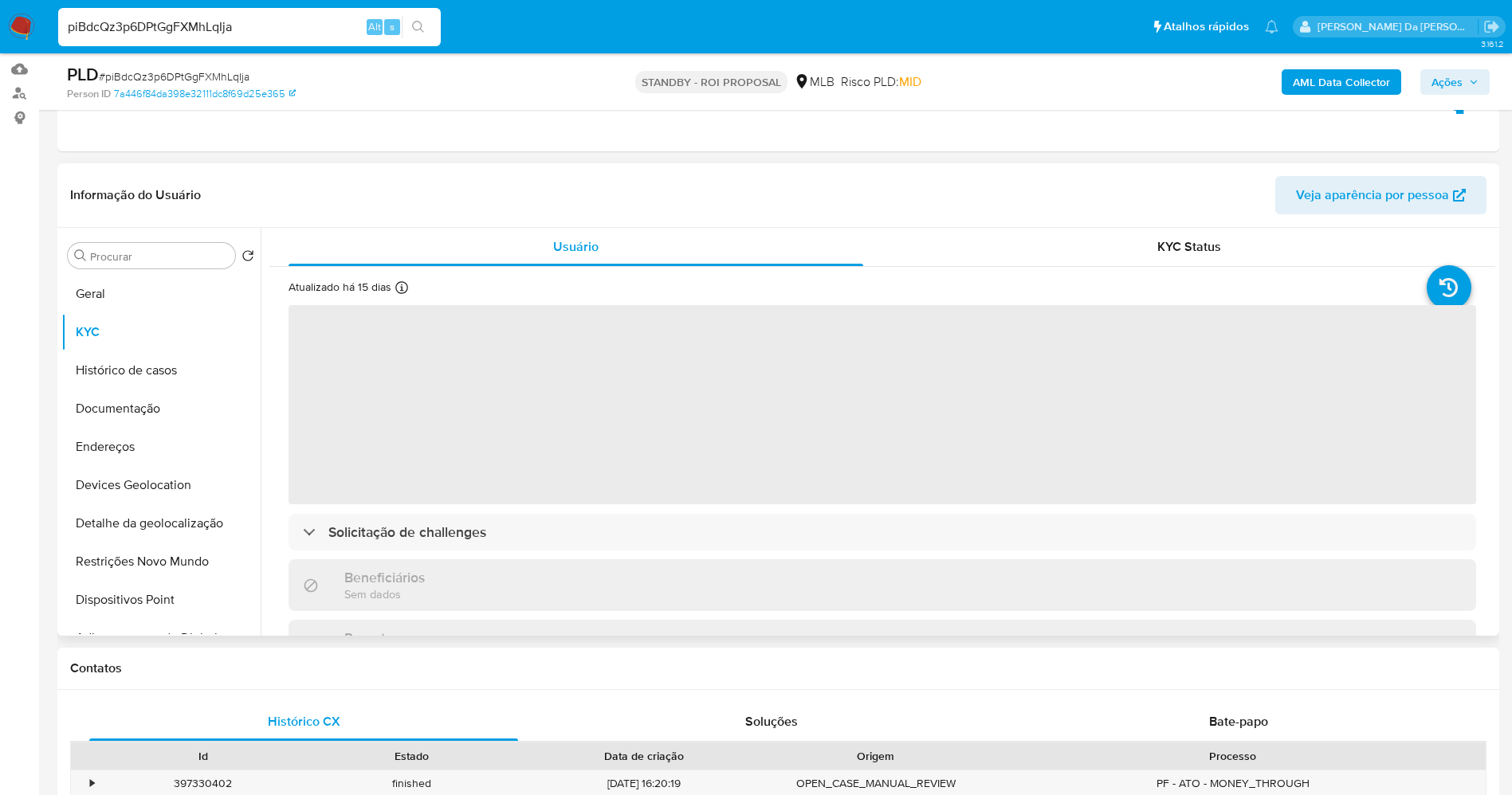
scroll to position [239, 0]
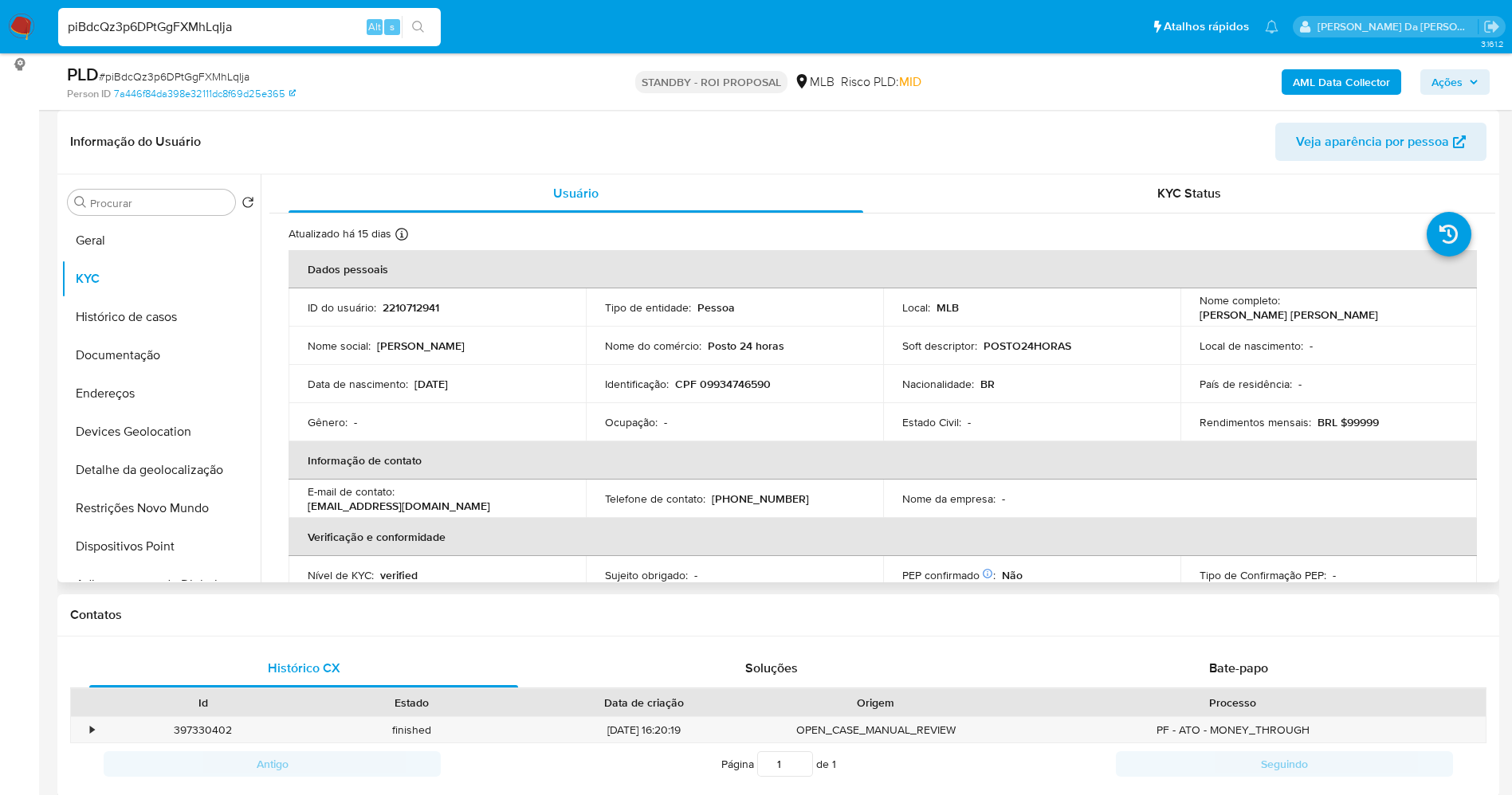
click at [749, 347] on p "Posto 24 horas" at bounding box center [745, 345] width 76 height 14
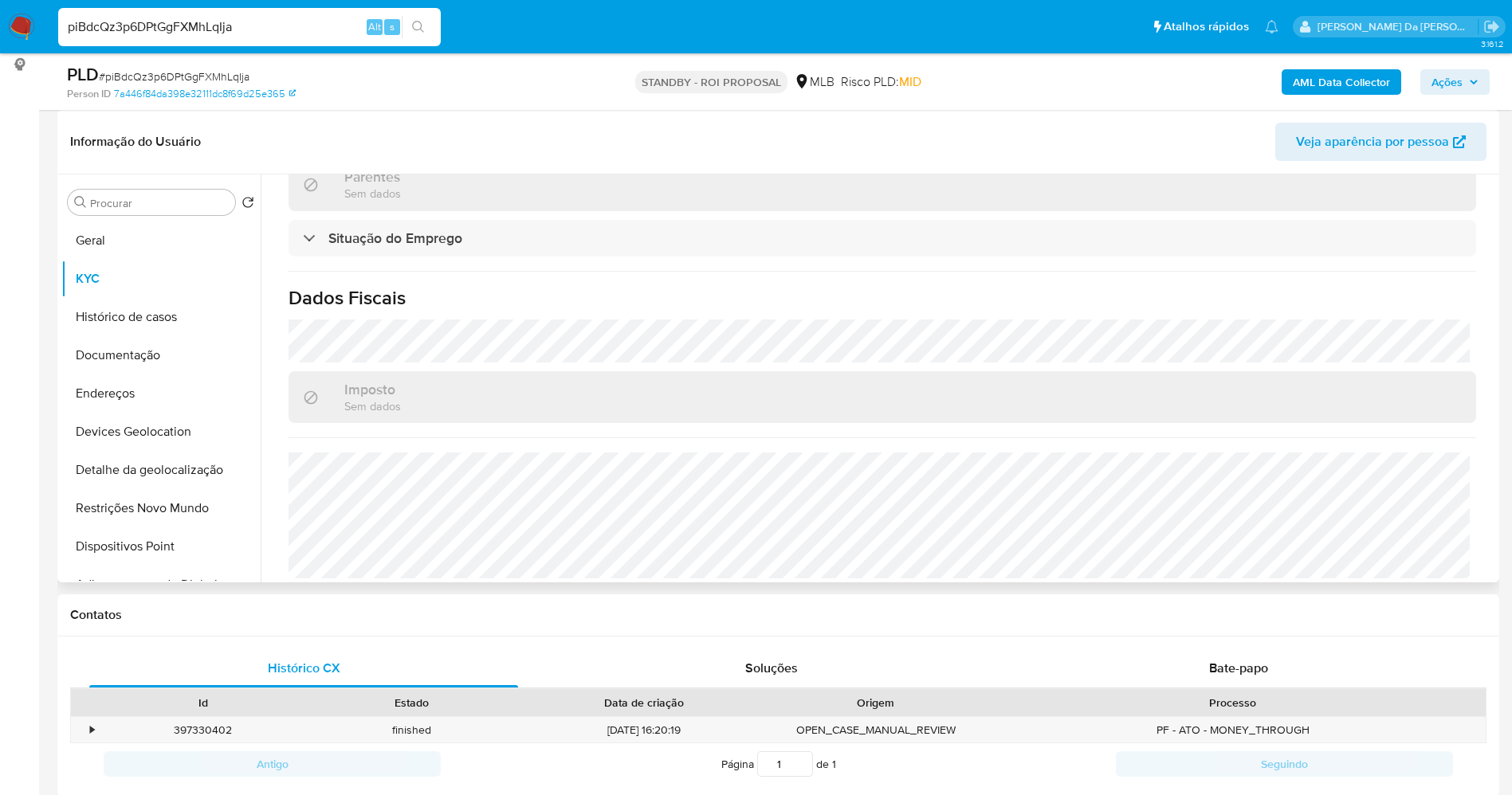
scroll to position [679, 0]
click at [134, 361] on button "Documentação" at bounding box center [155, 356] width 186 height 39
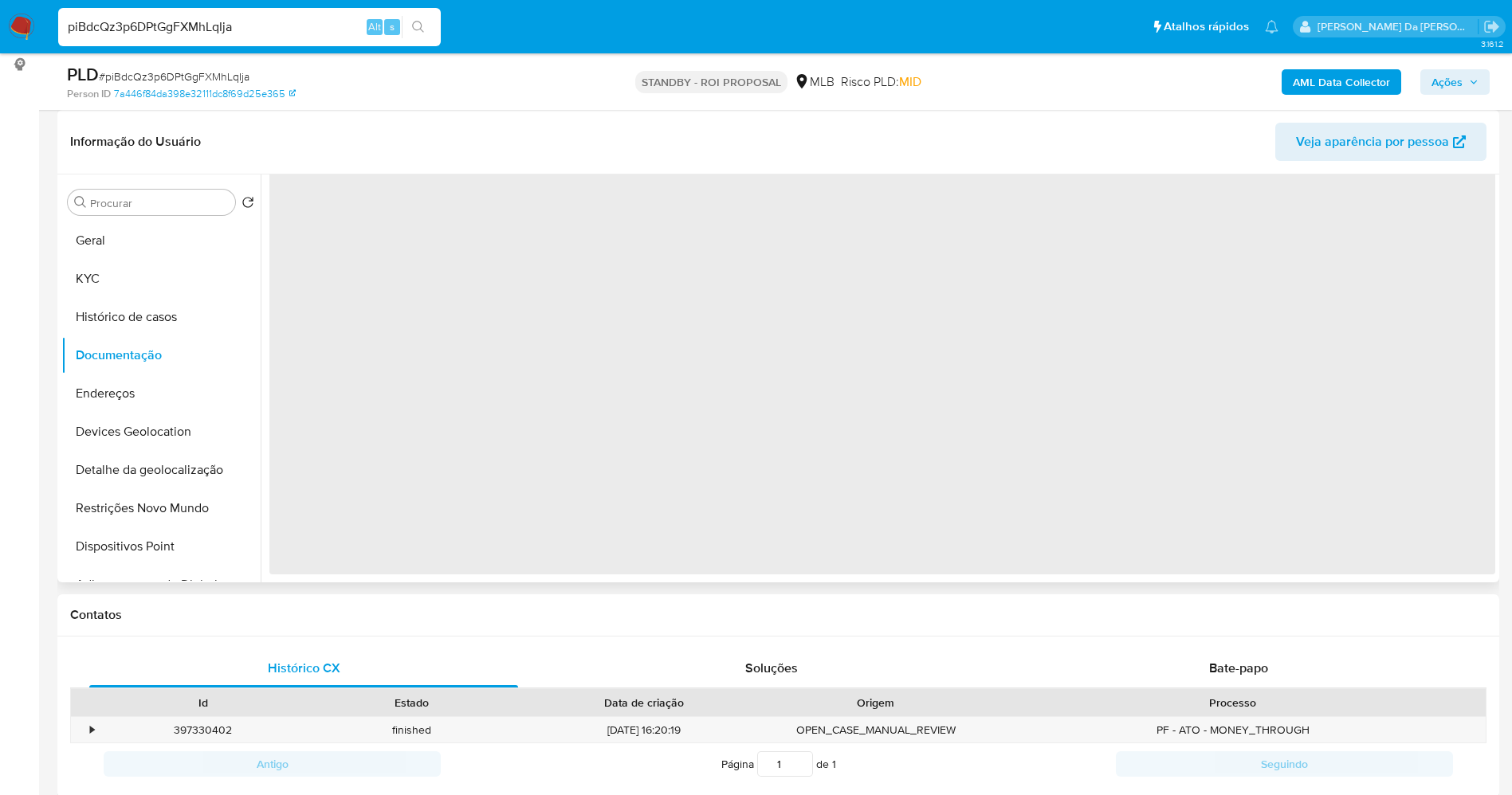
scroll to position [0, 0]
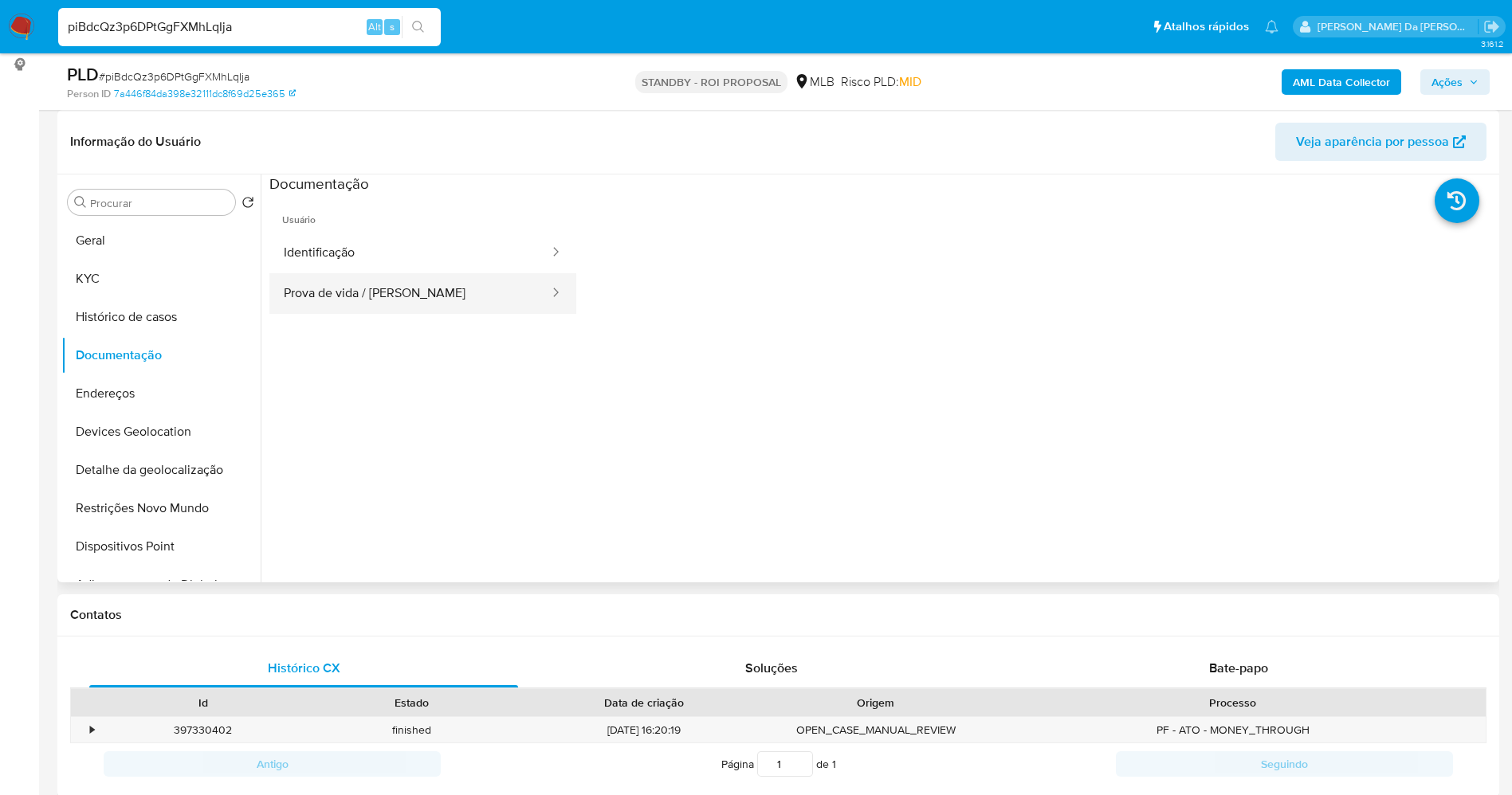
click at [347, 287] on button "Prova de vida / Selfie" at bounding box center [410, 293] width 281 height 40
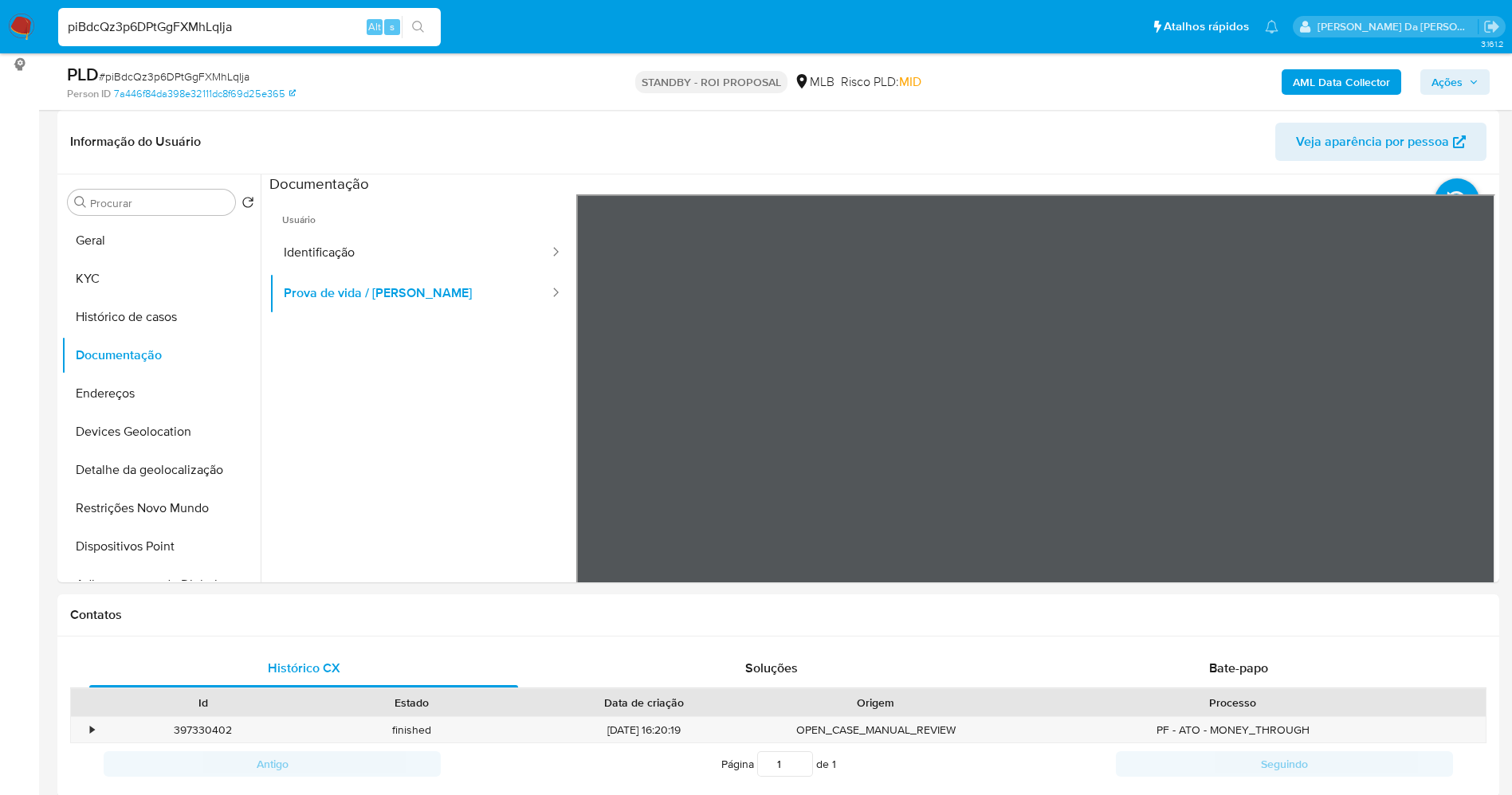
click at [343, 34] on input "piBdcQz3p6DPtGgFXMhLqIja" at bounding box center [249, 27] width 382 height 21
paste input "0spXKAXwTAeJHyuEftptYash"
type input "0spXKAXwTAeJHyuEftptYash"
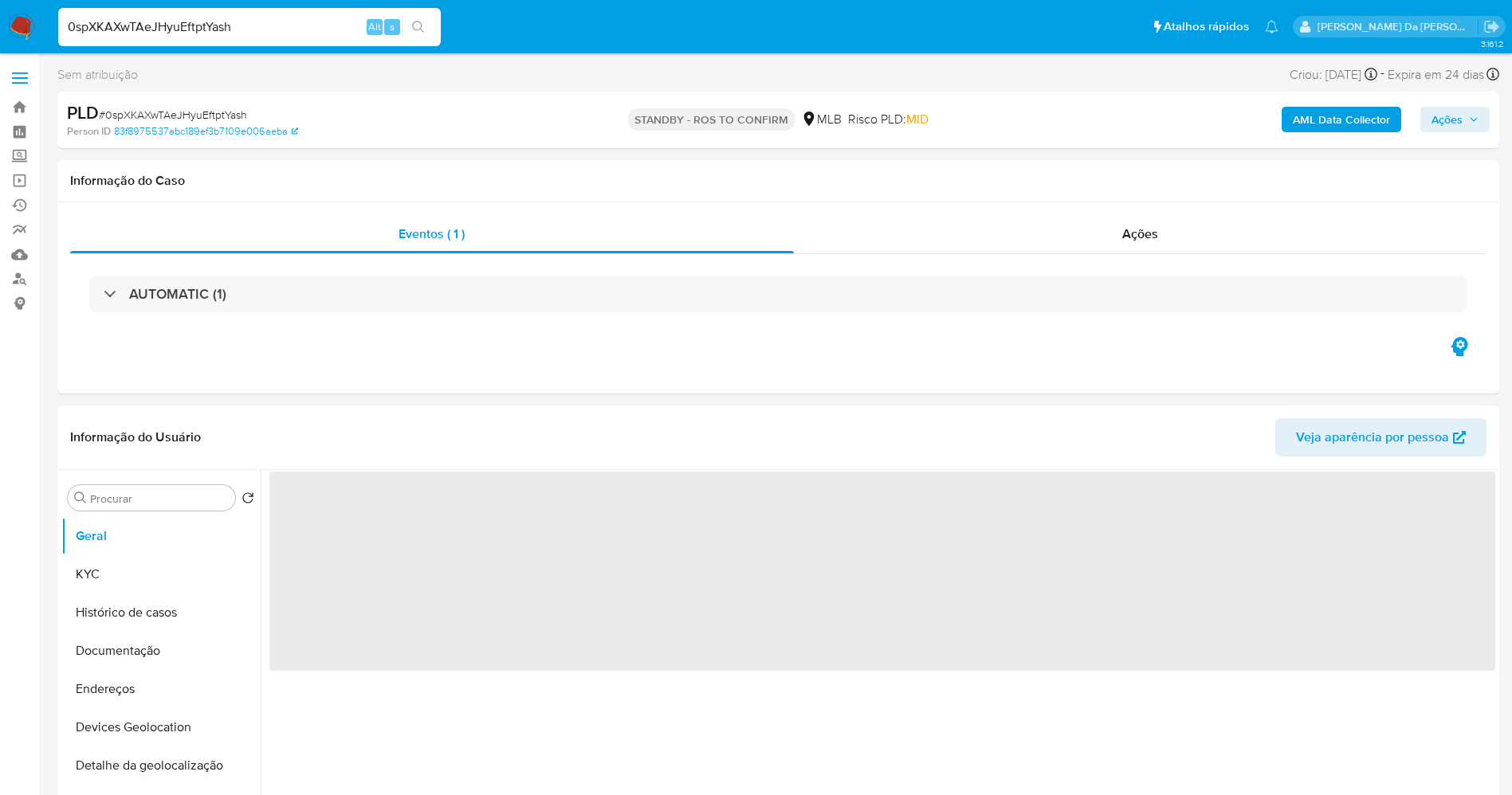
select select "10"
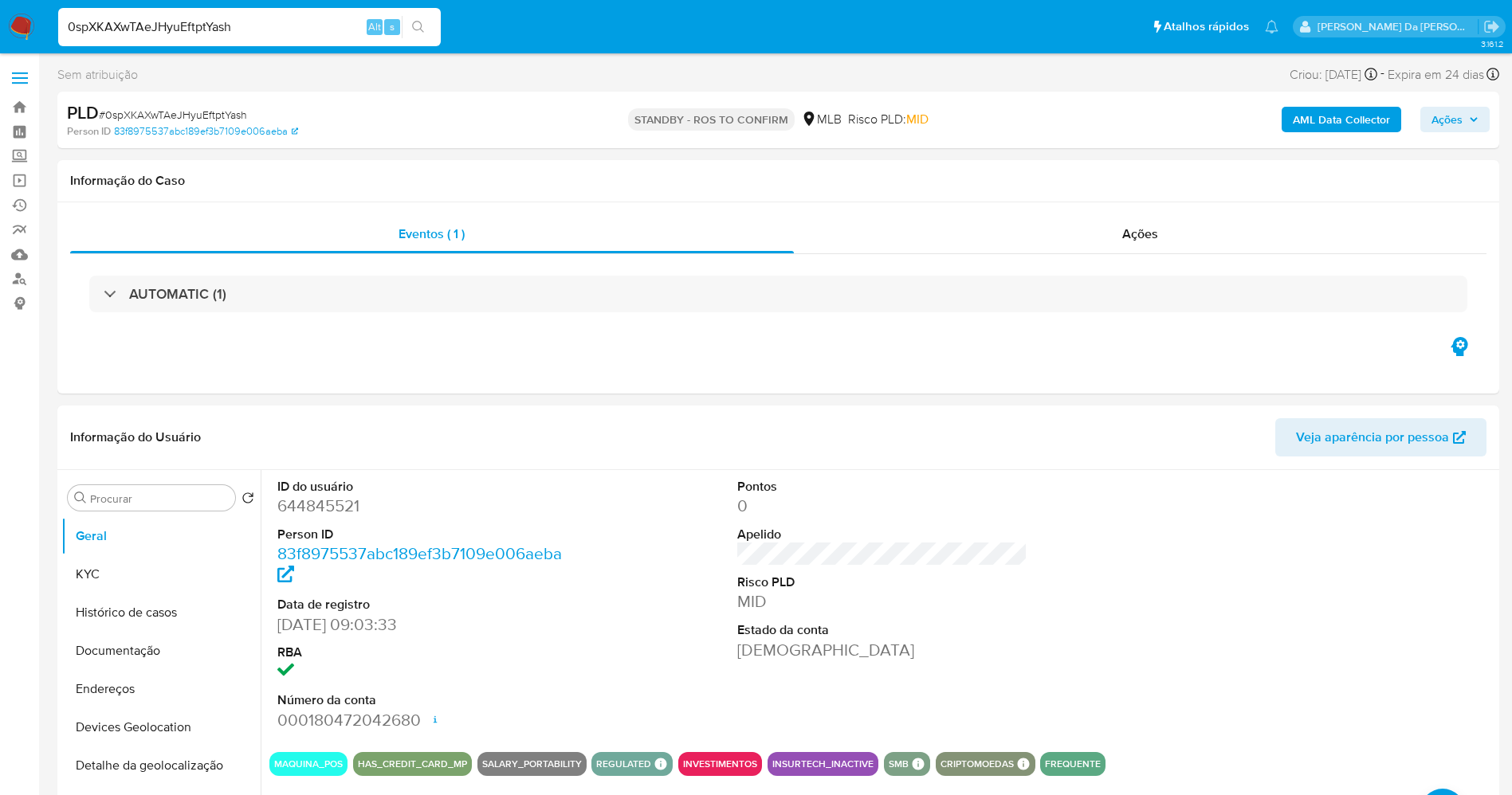
click at [217, 30] on input "0spXKAXwTAeJHyuEftptYash" at bounding box center [249, 27] width 382 height 21
click at [215, 33] on input "0spXKAXwTAeJHyuEftptYash" at bounding box center [249, 27] width 382 height 21
paste input "1443460337"
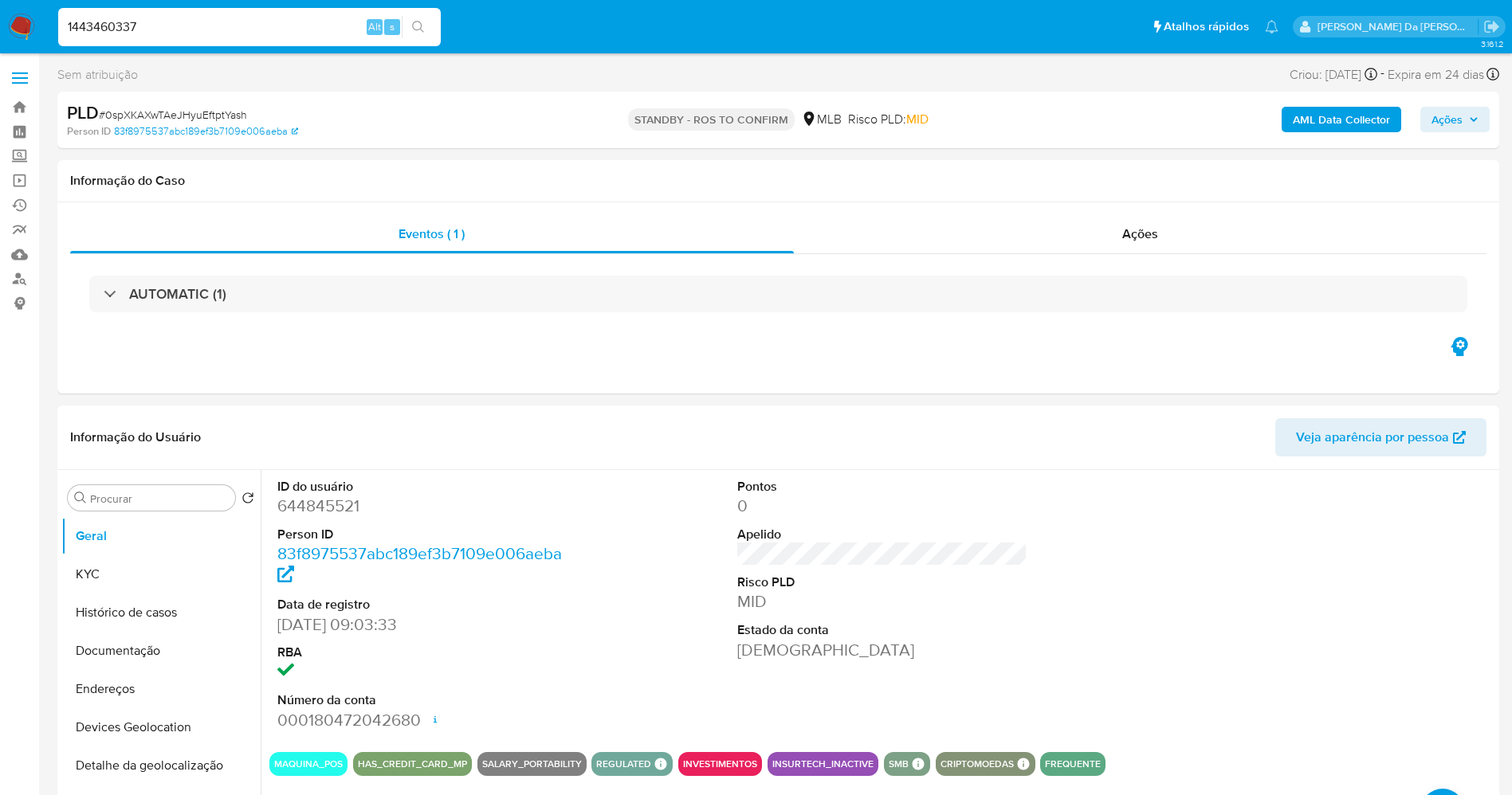
type input "1443460337"
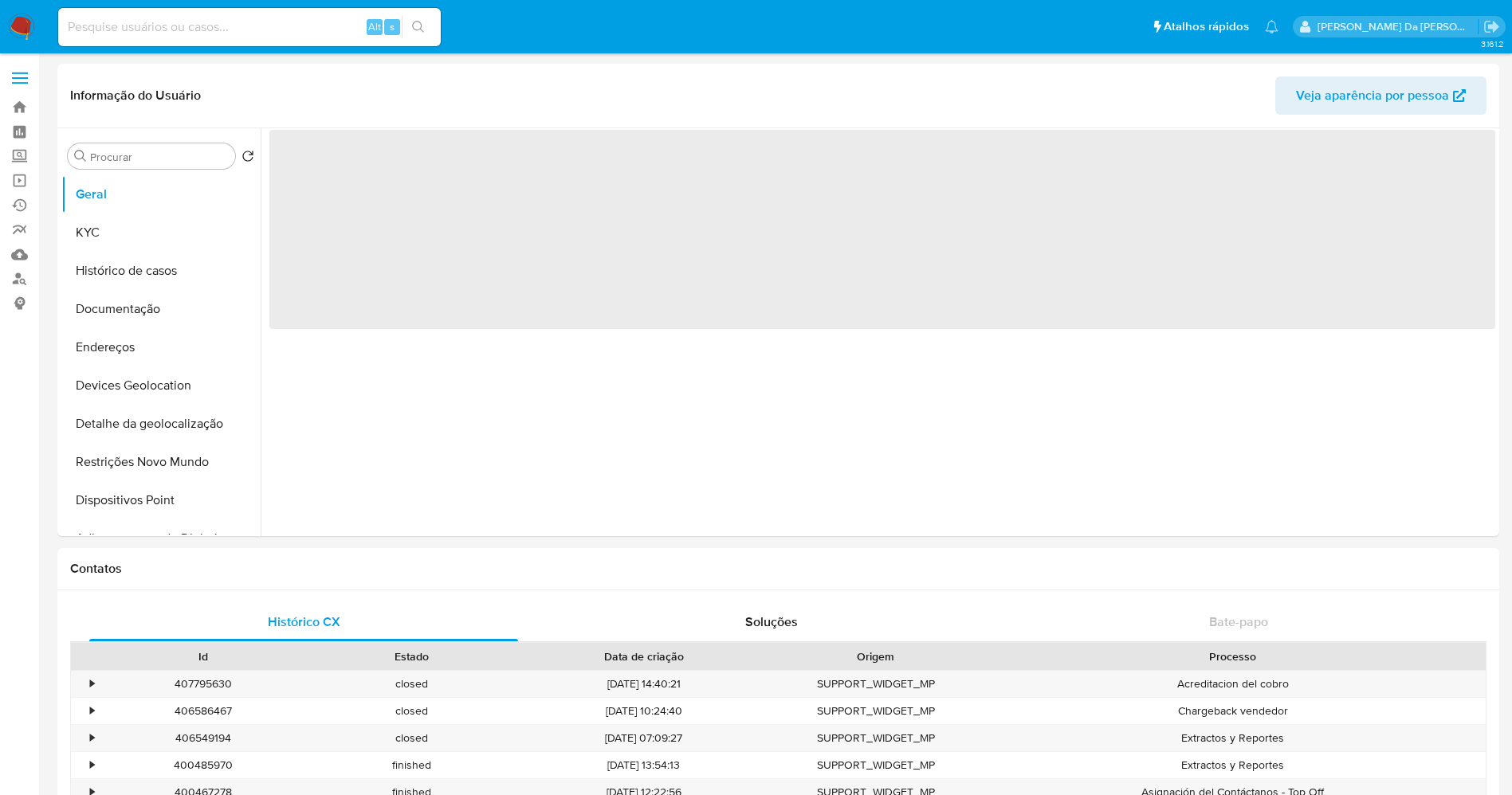
select select "10"
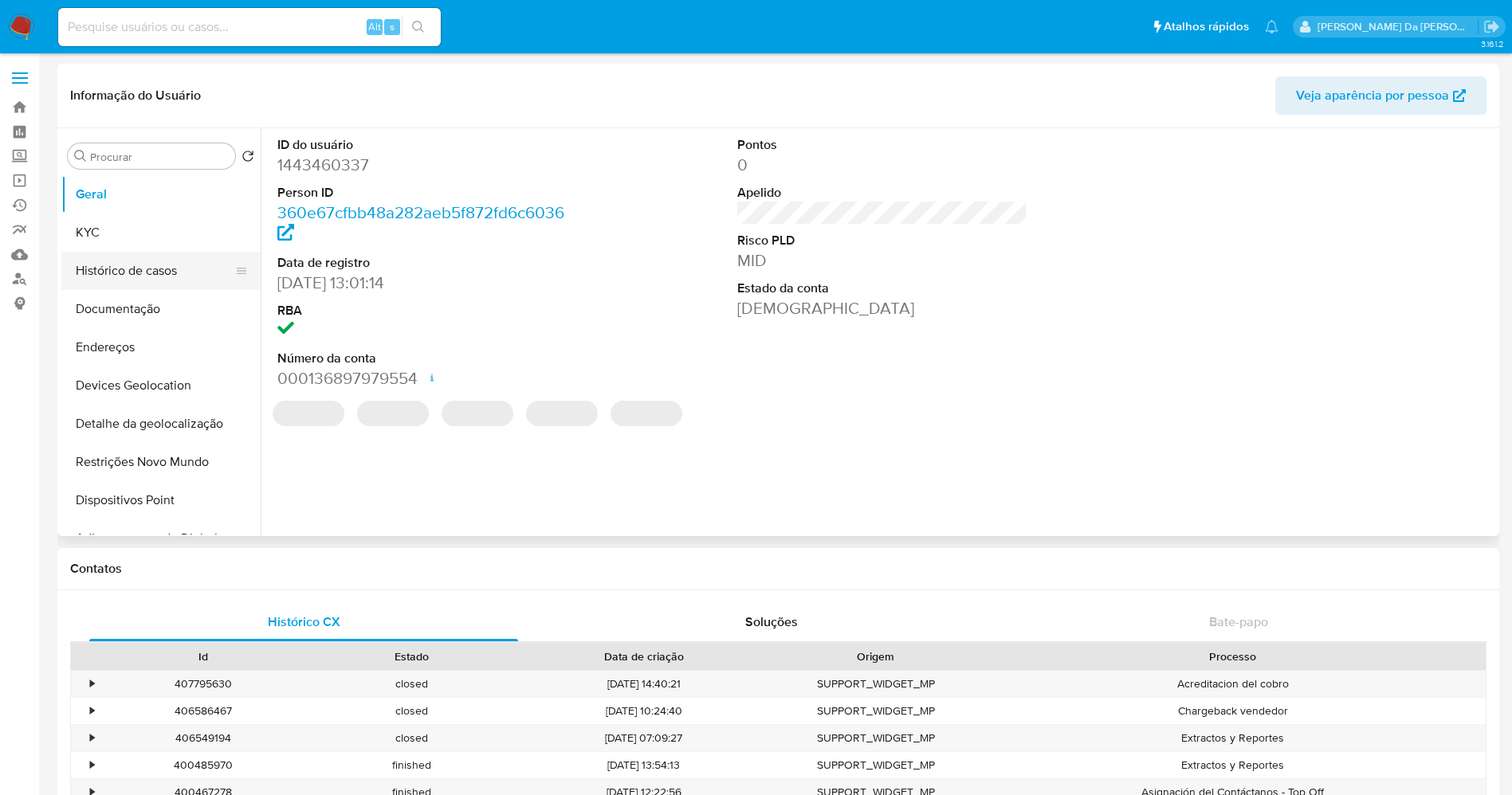
click at [184, 278] on button "Histórico de casos" at bounding box center [155, 271] width 186 height 39
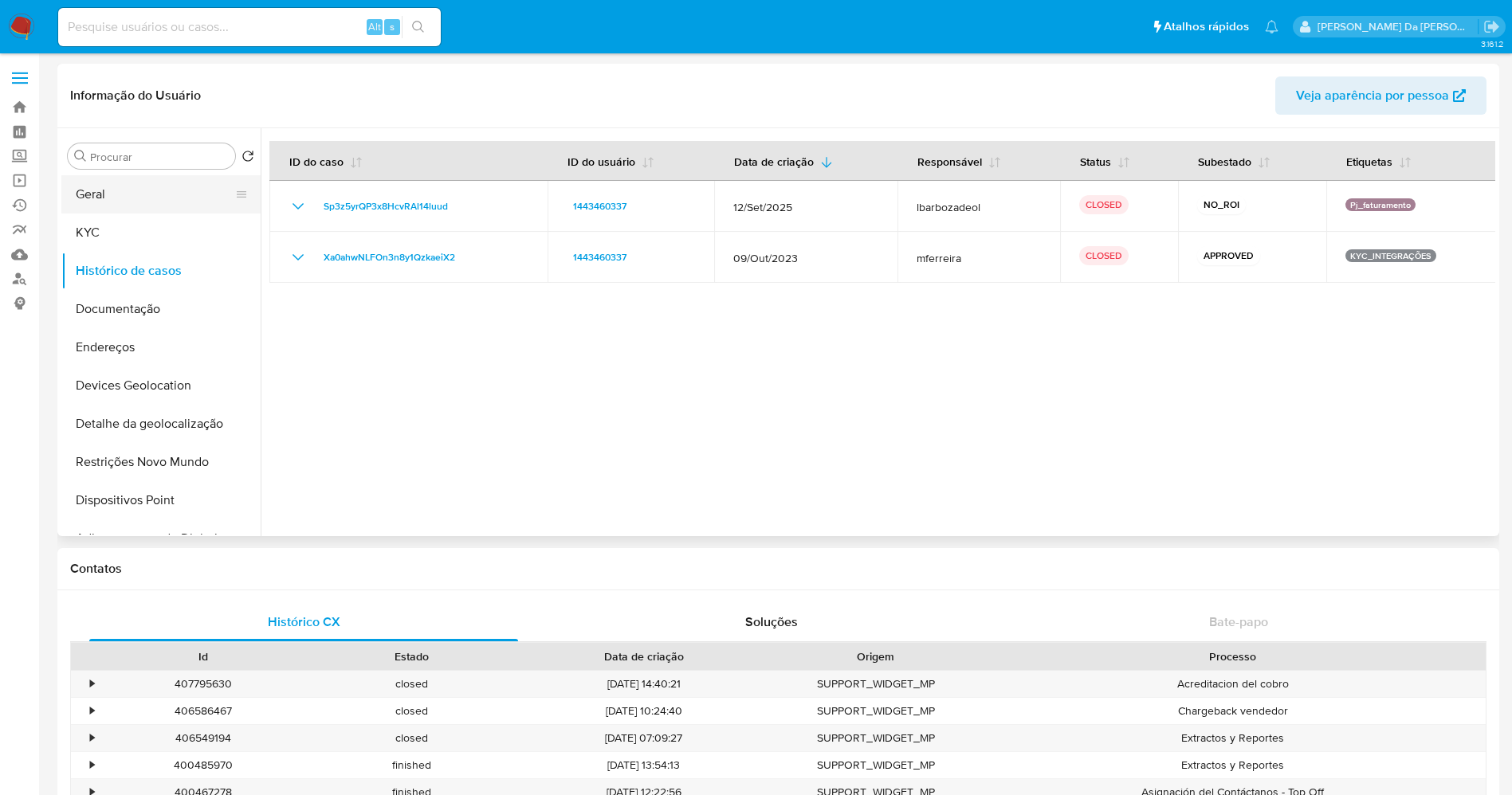
click at [115, 194] on button "Geral" at bounding box center [155, 195] width 186 height 39
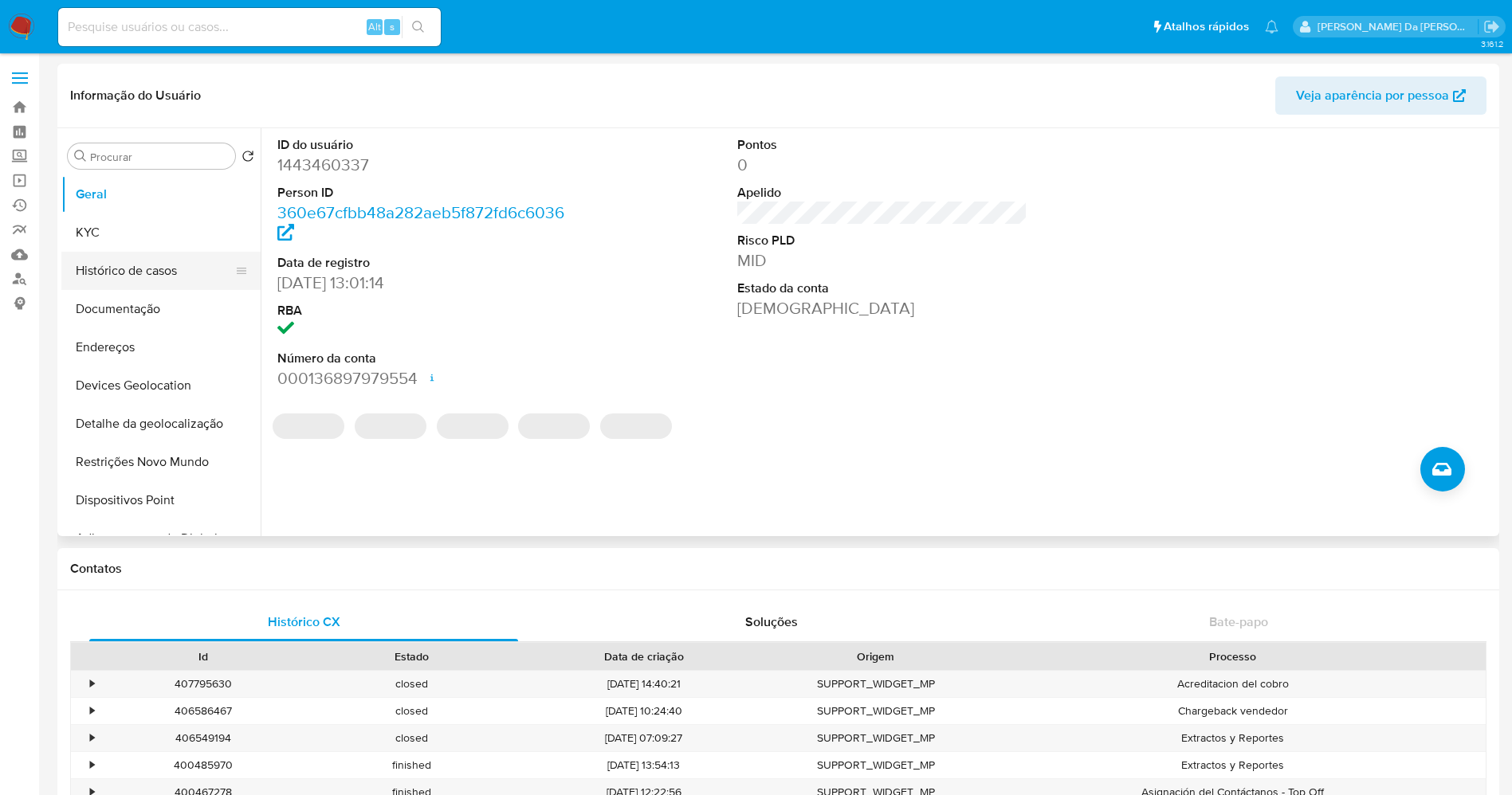
click at [180, 273] on button "Histórico de casos" at bounding box center [155, 271] width 186 height 39
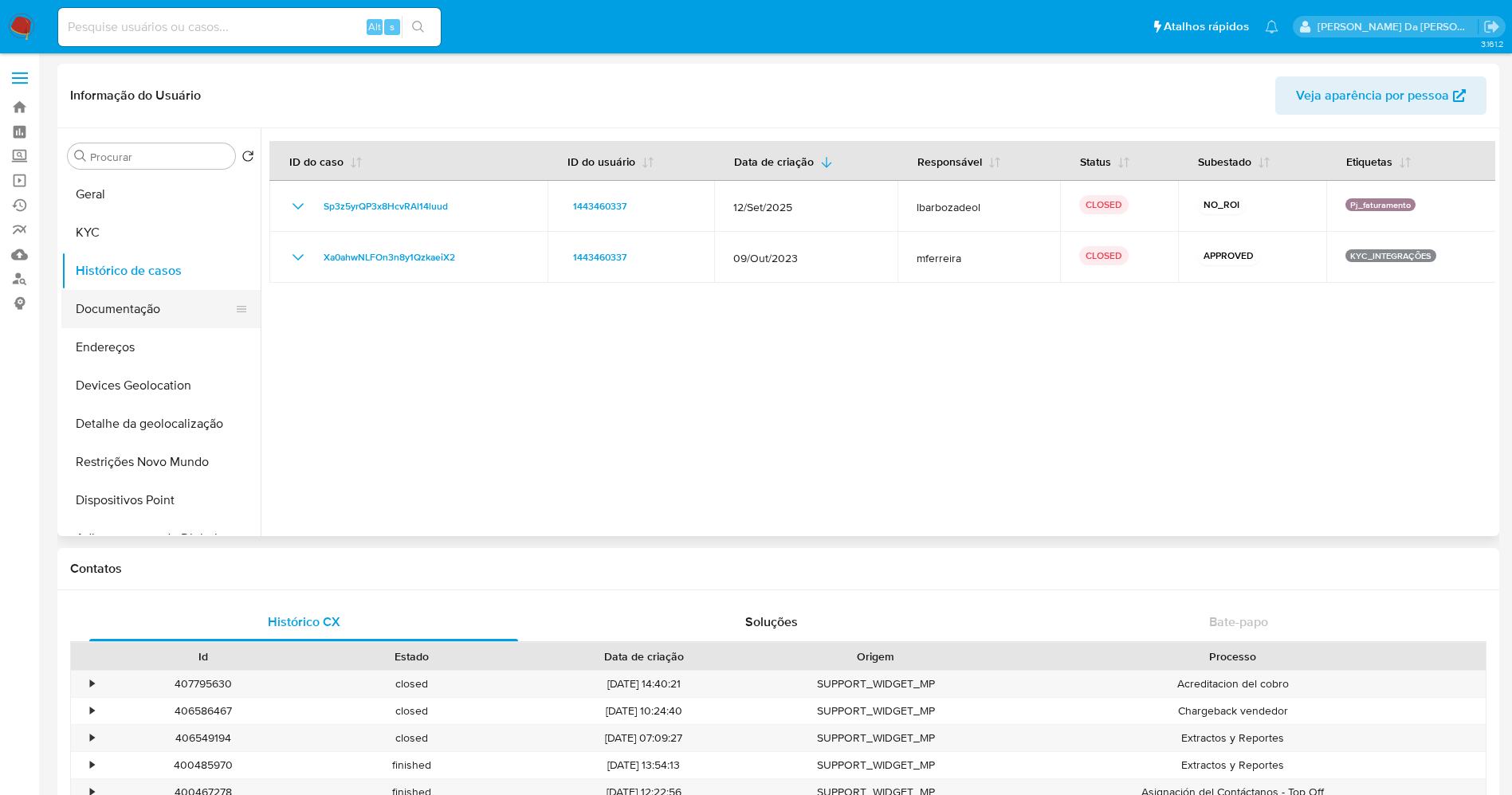
click at [141, 304] on button "Documentação" at bounding box center [155, 309] width 186 height 39
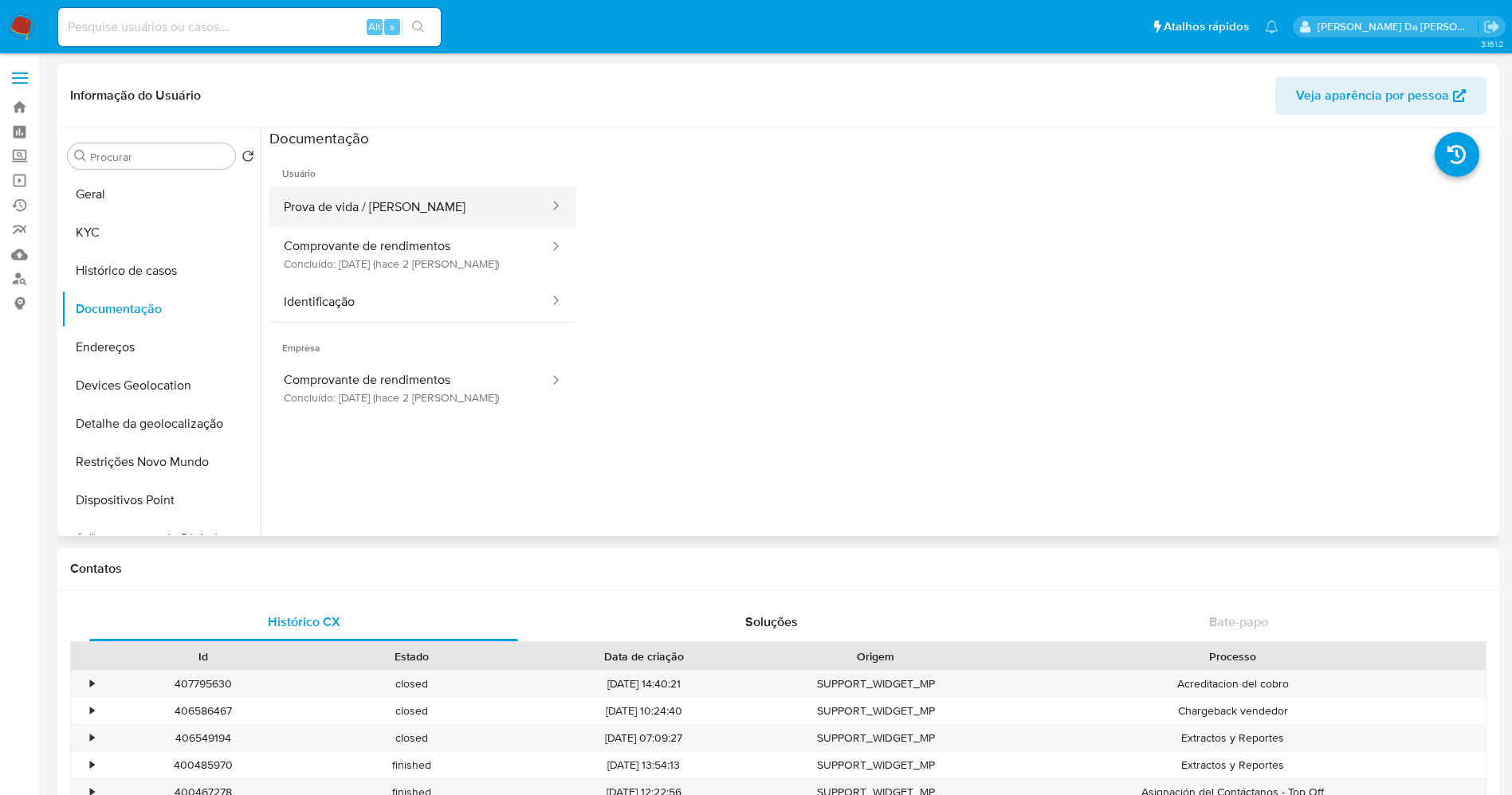
drag, startPoint x: 414, startPoint y: 216, endPoint x: 437, endPoint y: 224, distance: 24.4
click at [412, 216] on button "Prova de vida / Selfie" at bounding box center [410, 206] width 281 height 40
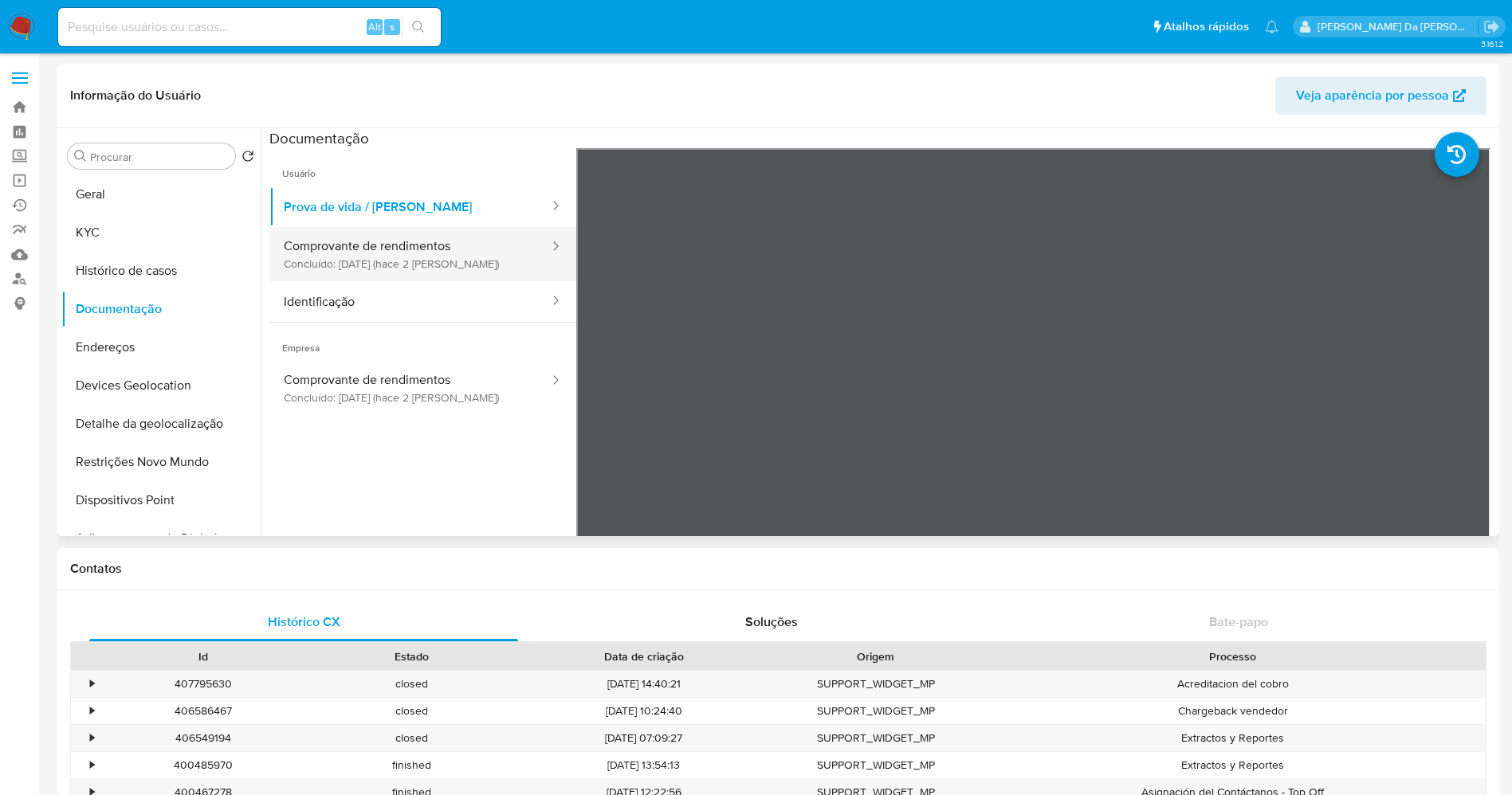
click at [436, 247] on button "Comprovante de rendimentos Concluído: 30/09/2025 (hace 2 días)" at bounding box center [410, 254] width 281 height 54
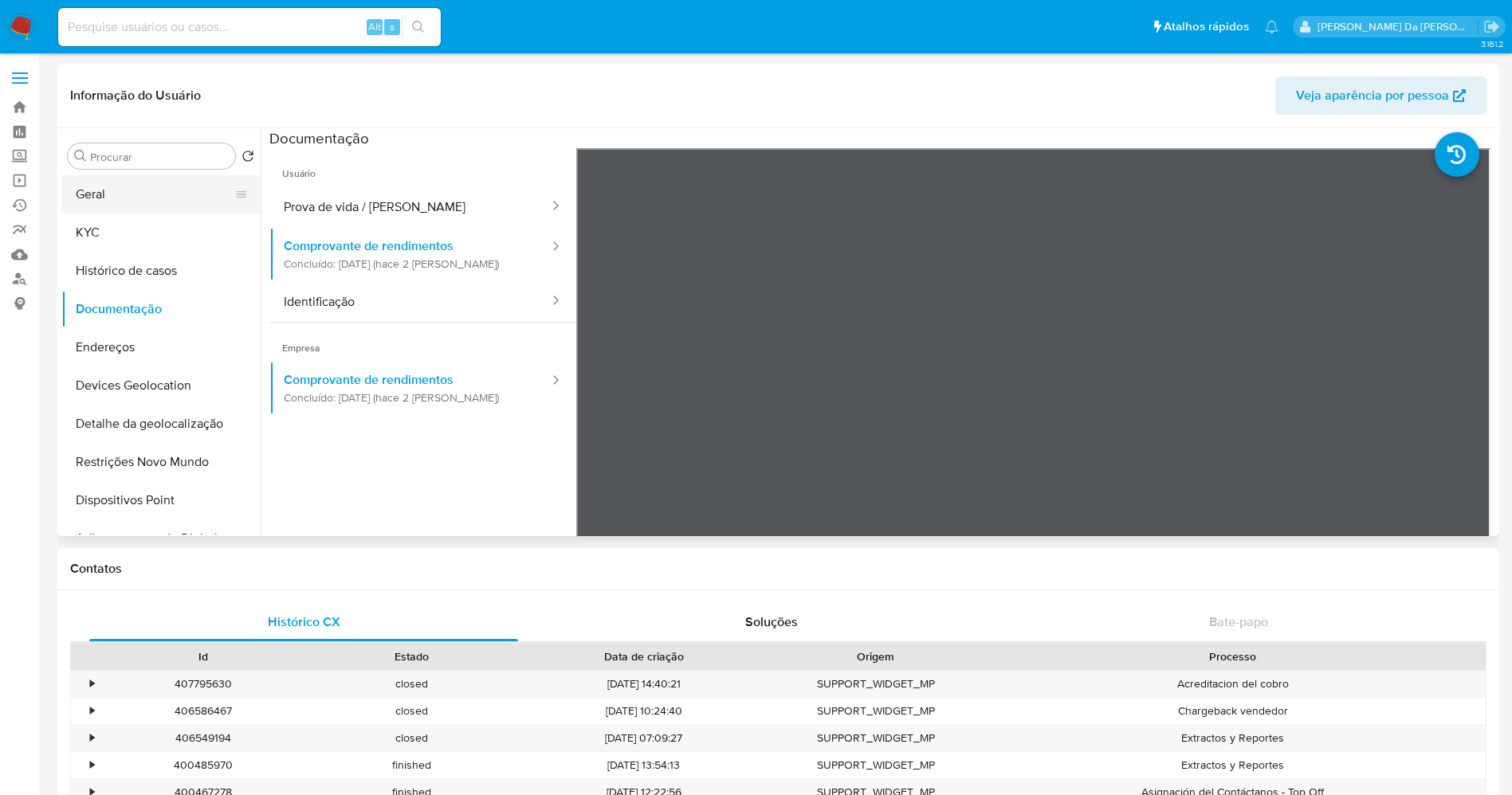
click at [141, 196] on button "Geral" at bounding box center [155, 195] width 186 height 39
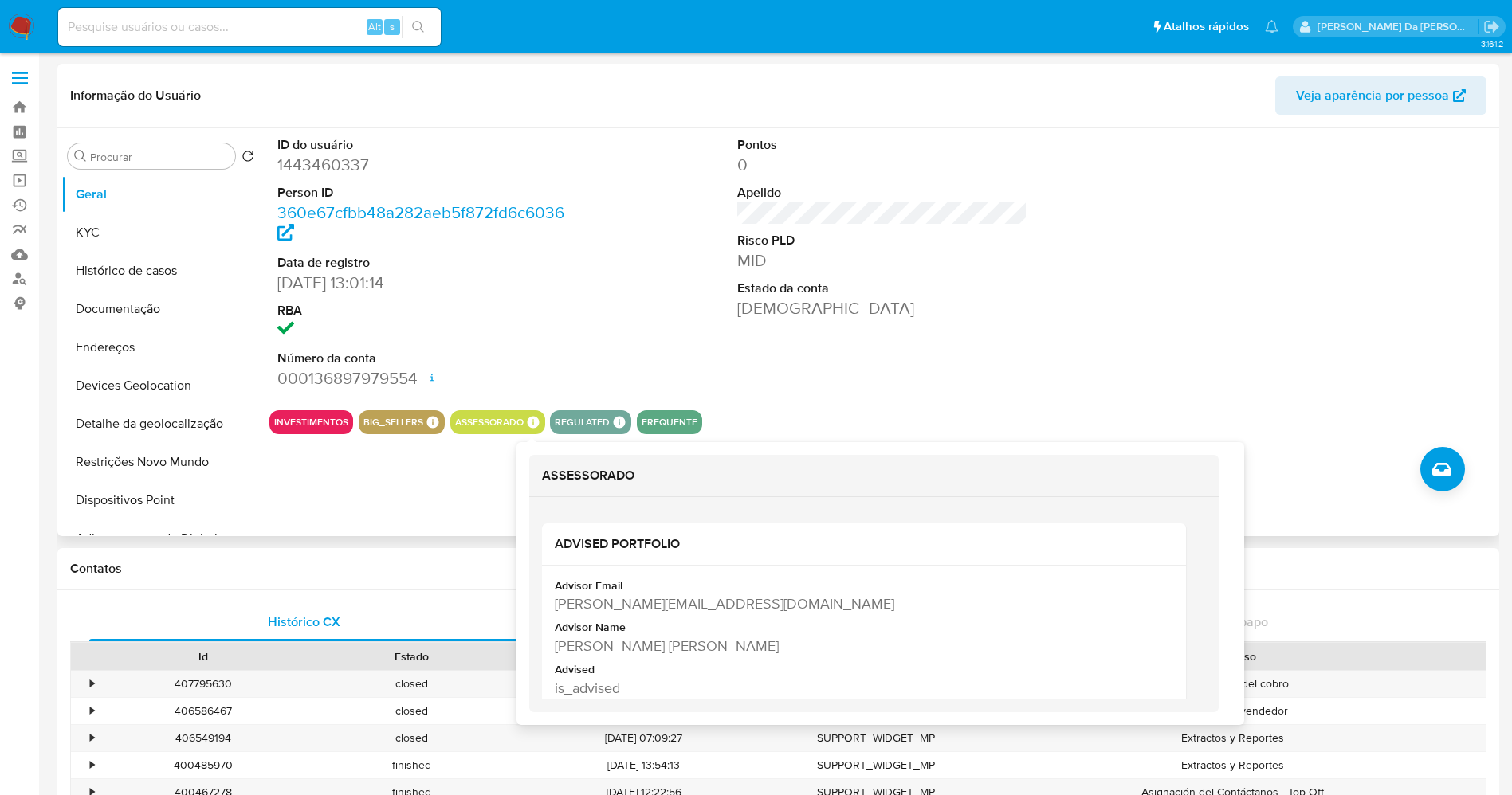
click at [536, 415] on div "ASSESSORADO ASSESSORADO ADVISED PORTFOLIO Advisor Email wesley.wmelo@mercadopag…" at bounding box center [497, 422] width 95 height 24
click at [618, 611] on div "[PERSON_NAME][EMAIL_ADDRESS][DOMAIN_NAME]" at bounding box center [862, 603] width 615 height 20
click at [618, 610] on div "[PERSON_NAME][EMAIL_ADDRESS][DOMAIN_NAME]" at bounding box center [862, 603] width 615 height 20
click at [618, 609] on div "[PERSON_NAME][EMAIL_ADDRESS][DOMAIN_NAME]" at bounding box center [862, 603] width 615 height 20
copy div "[PERSON_NAME][EMAIL_ADDRESS][DOMAIN_NAME]"
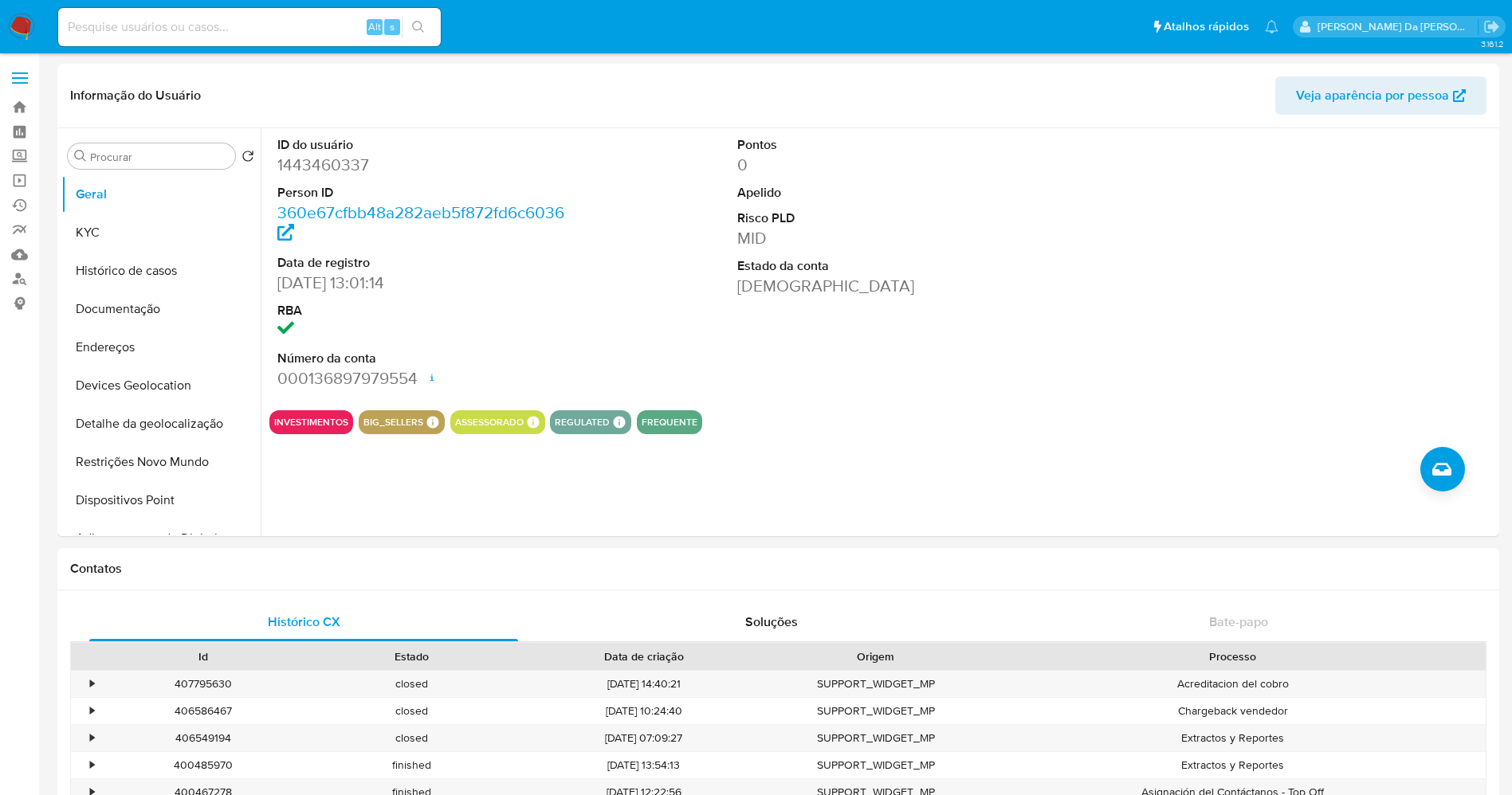
select select "10"
